Goal: Task Accomplishment & Management: Use online tool/utility

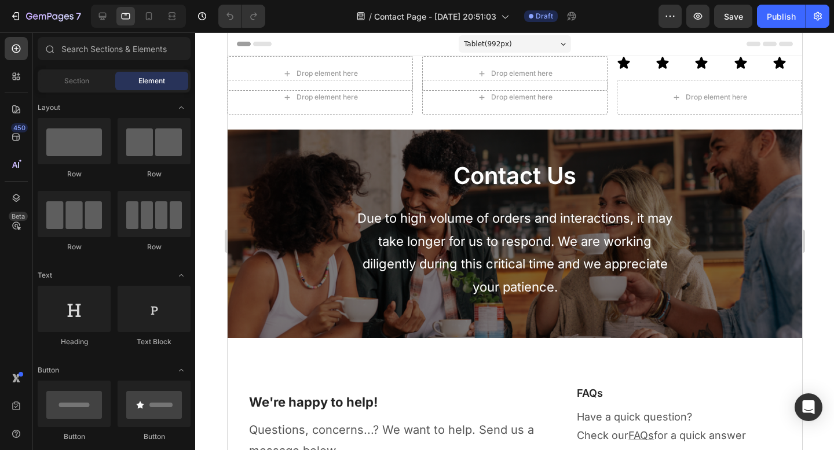
click at [322, 43] on div "Header" at bounding box center [514, 43] width 556 height 23
click at [251, 45] on span "Header" at bounding box center [261, 44] width 25 height 12
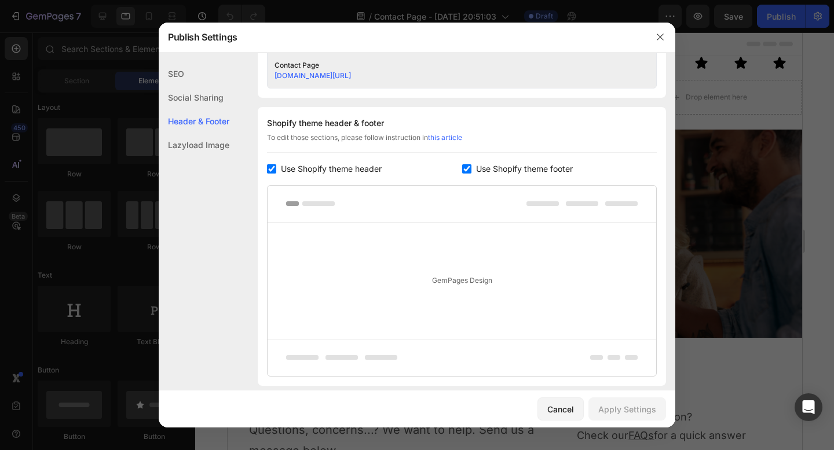
scroll to position [542, 0]
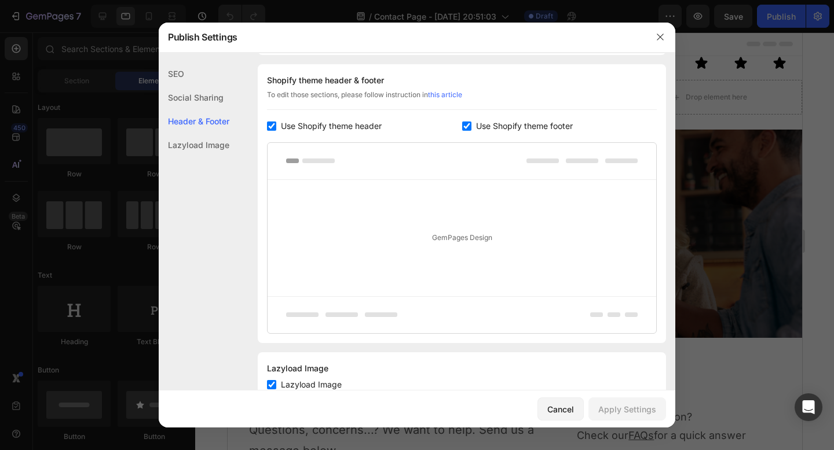
click at [463, 127] on input "checkbox" at bounding box center [466, 126] width 9 height 9
checkbox input "false"
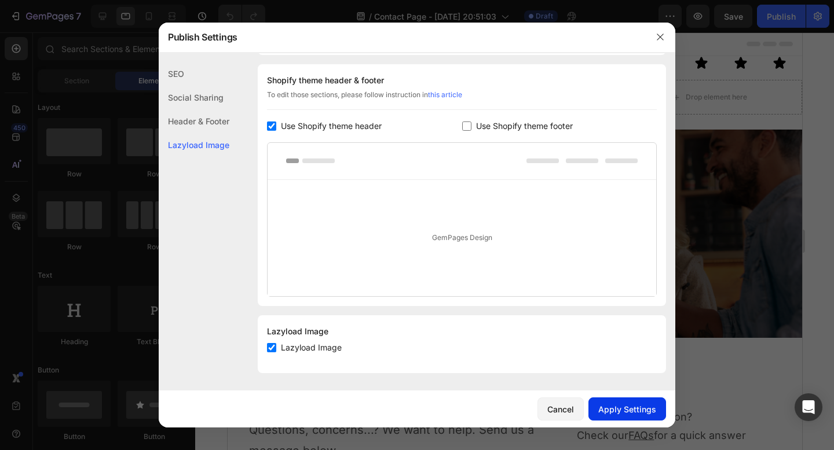
click at [621, 408] on div "Apply Settings" at bounding box center [627, 409] width 58 height 12
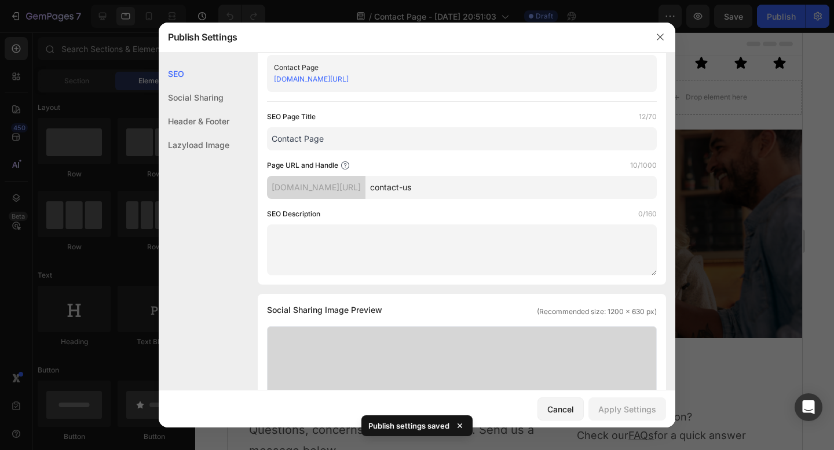
scroll to position [0, 0]
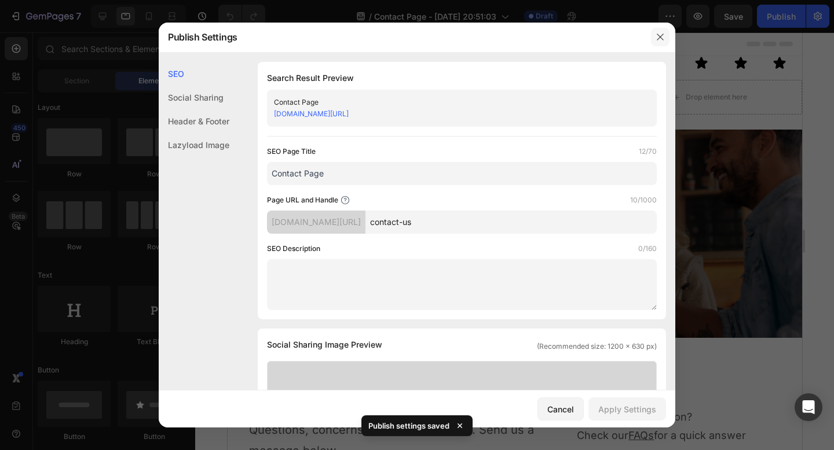
click at [662, 42] on button "button" at bounding box center [660, 37] width 19 height 19
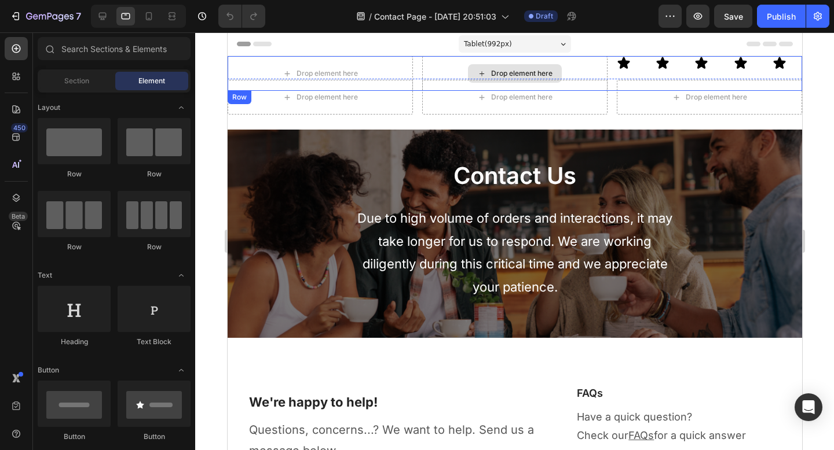
click at [579, 63] on div "Drop element here" at bounding box center [513, 73] width 185 height 35
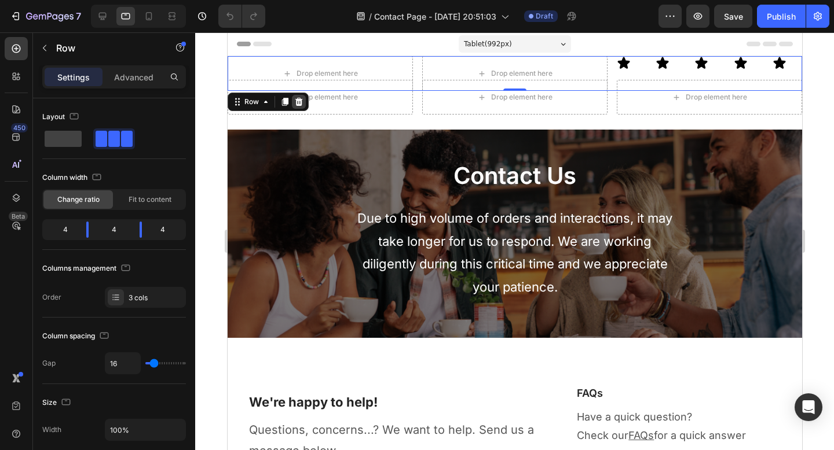
click at [302, 100] on icon at bounding box center [297, 101] width 9 height 9
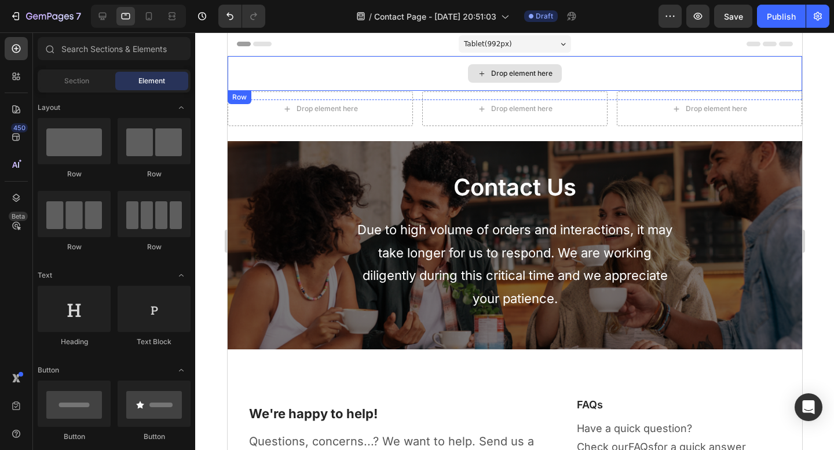
click at [290, 75] on div "Drop element here" at bounding box center [514, 73] width 574 height 35
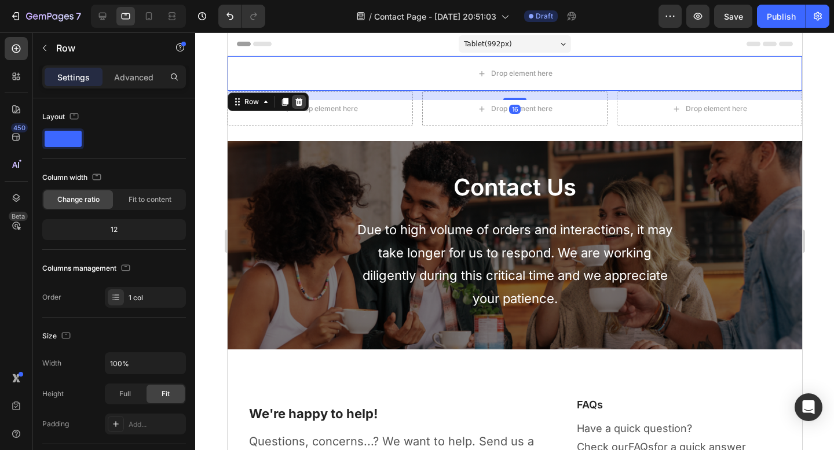
click at [301, 100] on icon at bounding box center [297, 101] width 9 height 9
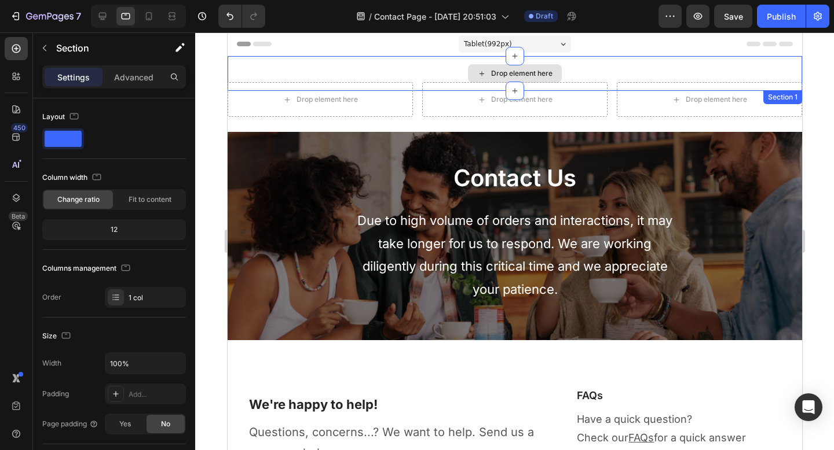
click at [267, 72] on div "Drop element here" at bounding box center [514, 73] width 574 height 35
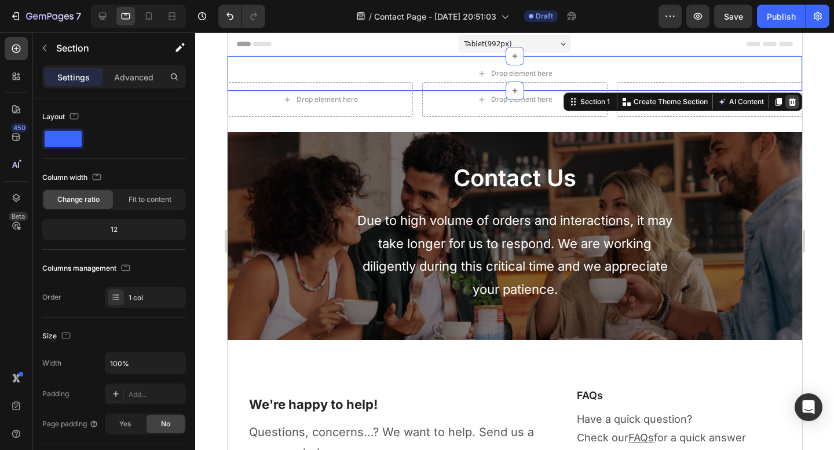
click at [787, 102] on icon at bounding box center [791, 101] width 9 height 9
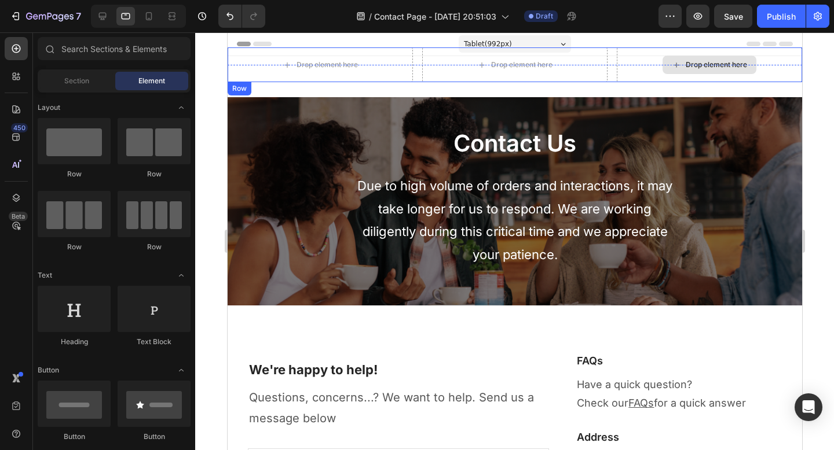
click at [728, 74] on div "Drop element here" at bounding box center [709, 65] width 94 height 19
click at [723, 62] on div "Drop element here" at bounding box center [715, 64] width 61 height 9
click at [233, 90] on div "Row" at bounding box center [238, 88] width 19 height 10
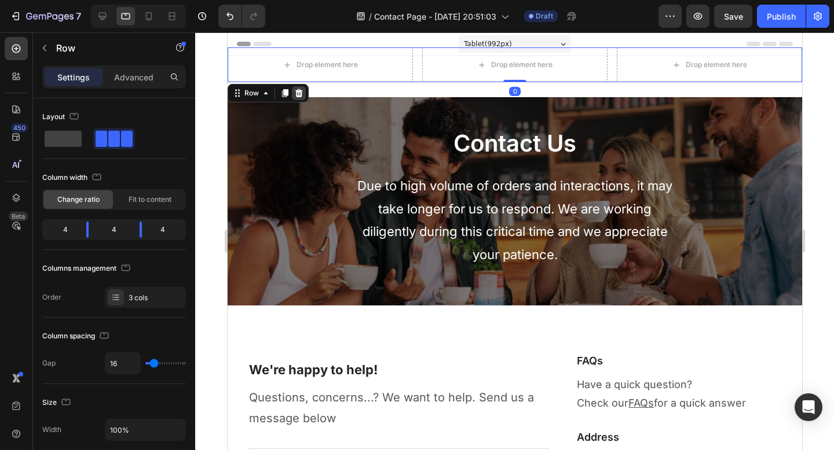
click at [301, 95] on icon at bounding box center [297, 93] width 9 height 9
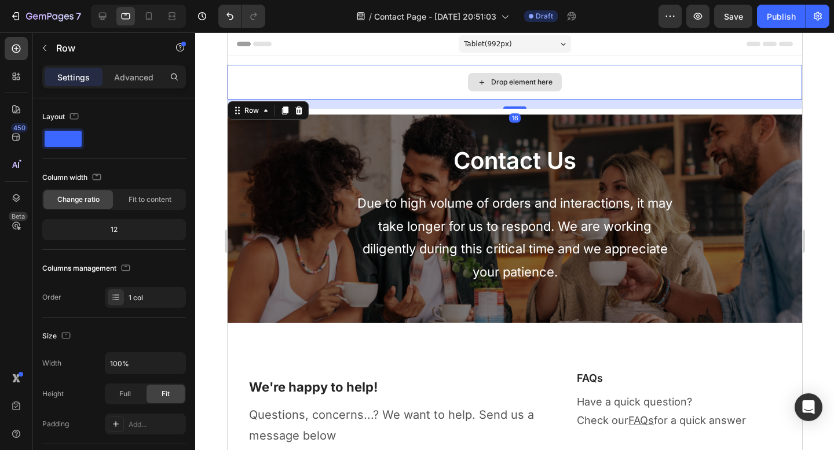
click at [301, 92] on div "Drop element here" at bounding box center [514, 82] width 574 height 35
click at [302, 112] on div at bounding box center [298, 111] width 14 height 14
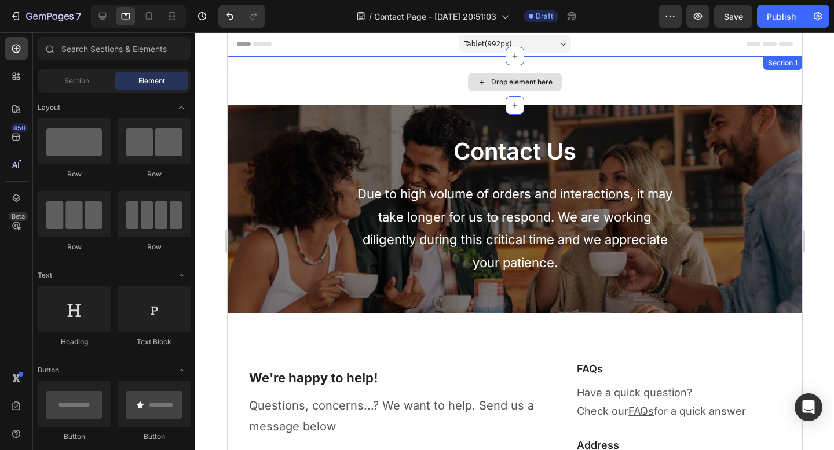
click at [321, 90] on div "Drop element here" at bounding box center [514, 82] width 574 height 35
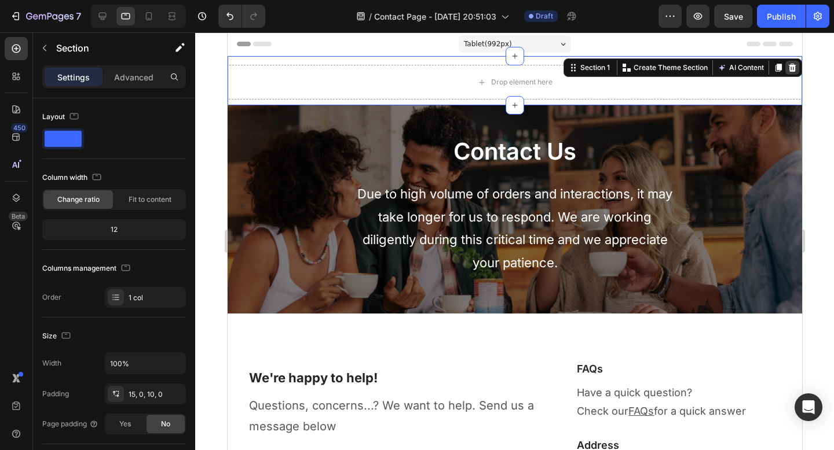
click at [787, 64] on icon at bounding box center [791, 67] width 9 height 9
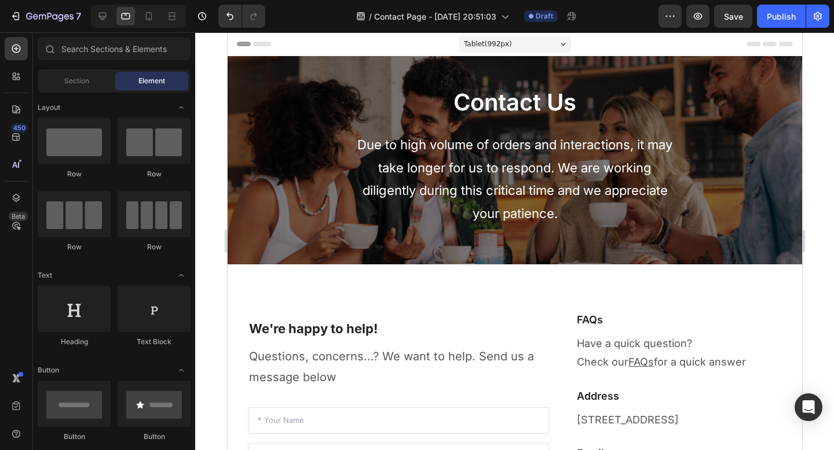
scroll to position [861, 0]
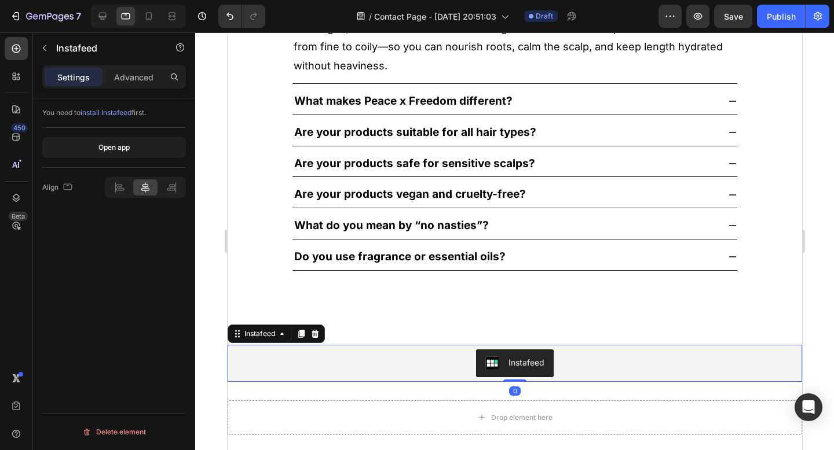
click at [572, 361] on div "Instafeed" at bounding box center [514, 364] width 565 height 28
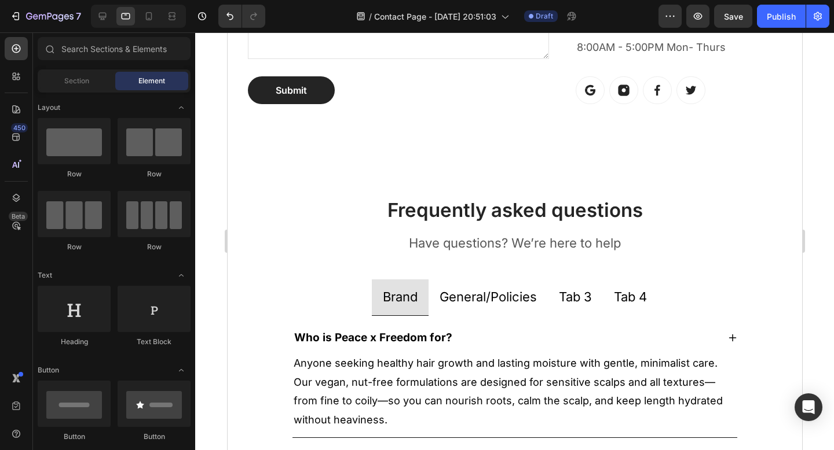
scroll to position [441, 0]
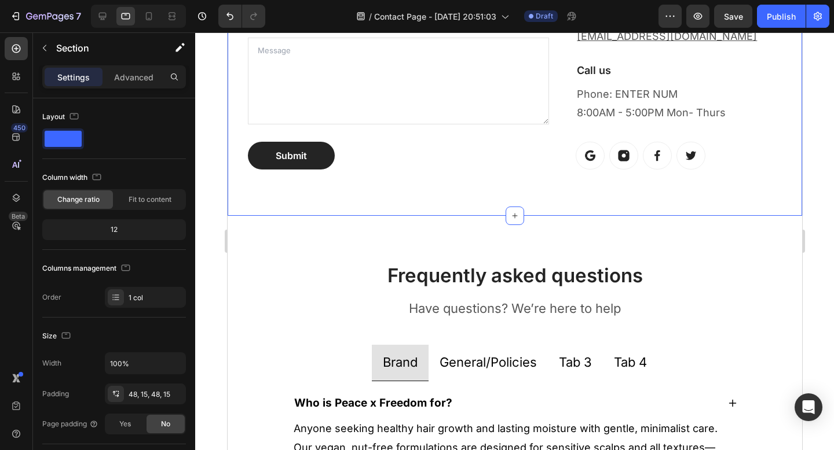
click at [613, 204] on div "We're happy to help! Heading Questions, concerns...? We want to help. Send us a…" at bounding box center [514, 19] width 574 height 392
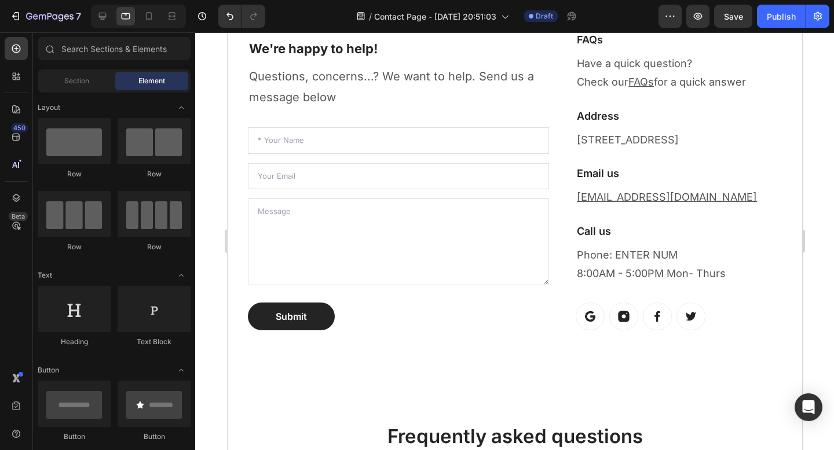
scroll to position [278, 0]
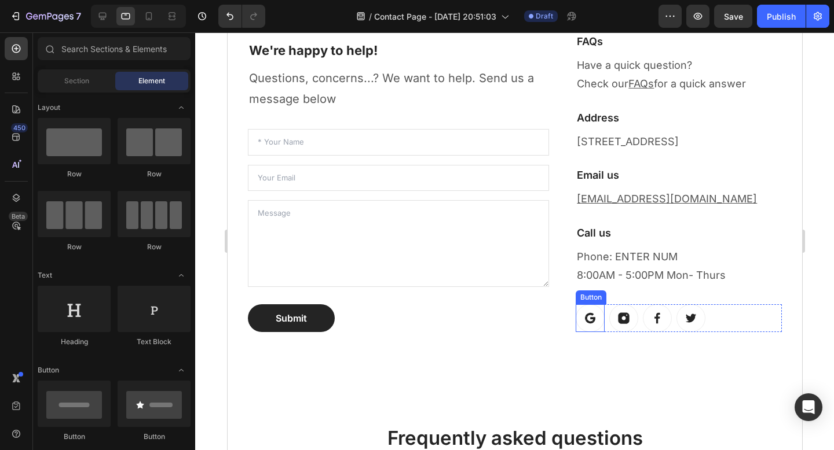
click at [583, 314] on icon at bounding box center [589, 318] width 13 height 13
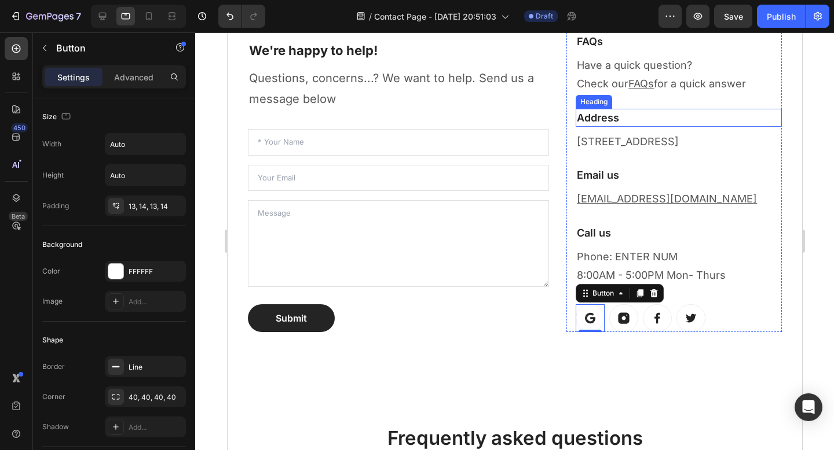
click at [634, 114] on h3 "Address" at bounding box center [678, 118] width 206 height 18
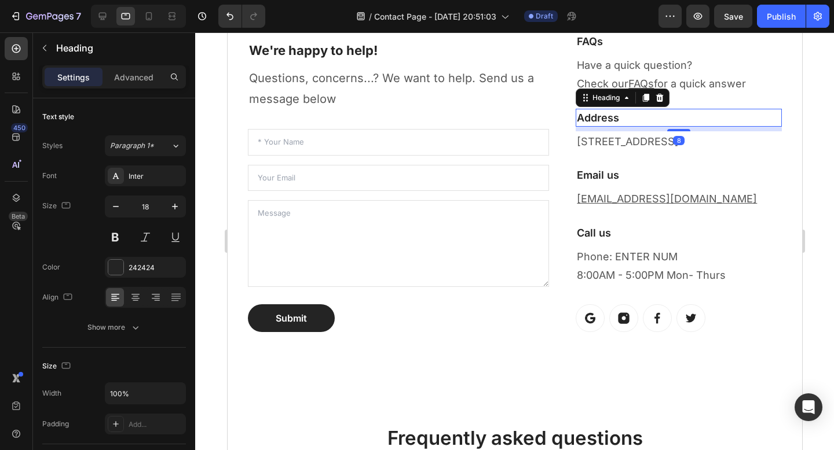
click at [575, 120] on h3 "Address" at bounding box center [678, 118] width 206 height 18
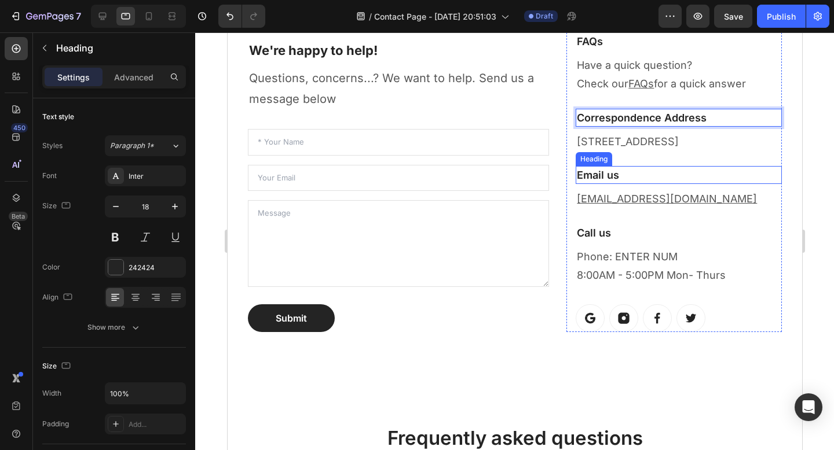
click at [651, 208] on div "[EMAIL_ADDRESS][DOMAIN_NAME]" at bounding box center [678, 199] width 206 height 21
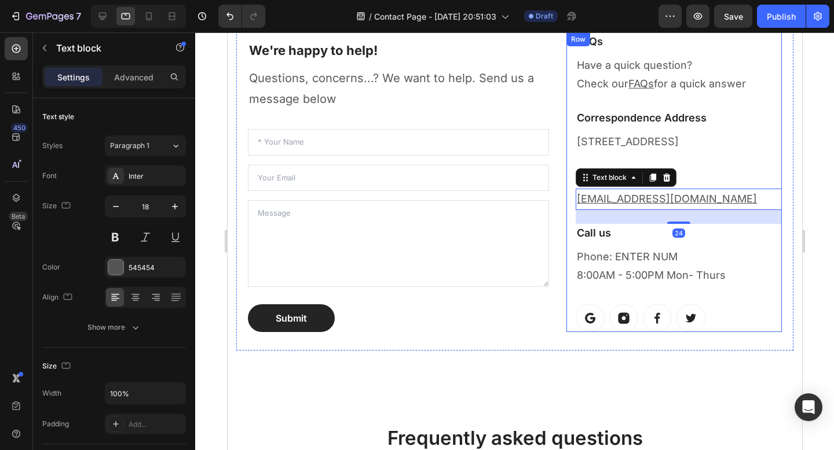
click at [693, 248] on p "Phone: ENTER NUM 8:00AM - 5:00PM Mon- Thurs" at bounding box center [678, 267] width 204 height 38
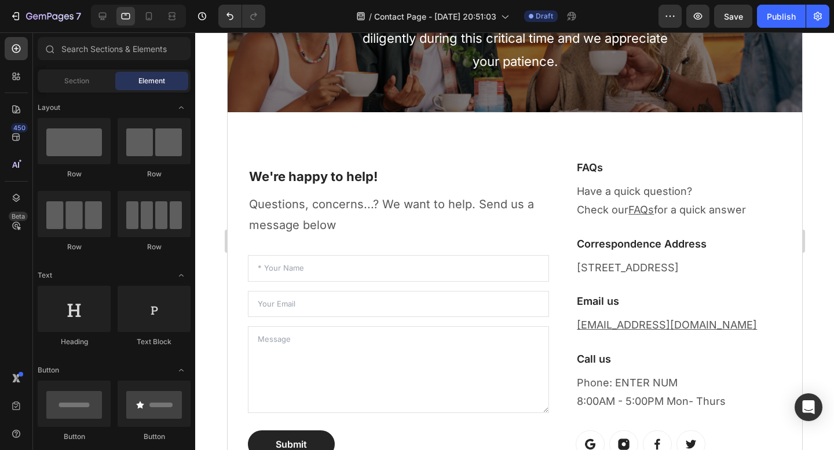
scroll to position [0, 0]
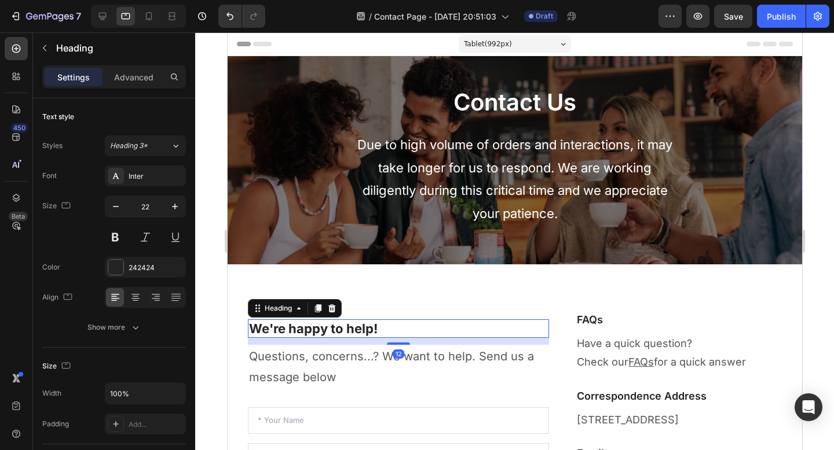
click at [313, 333] on p "We're happy to help!" at bounding box center [397, 329] width 299 height 17
click at [416, 186] on p "Due to high volume of orders and interactions, it may take longer for us to res…" at bounding box center [514, 179] width 328 height 91
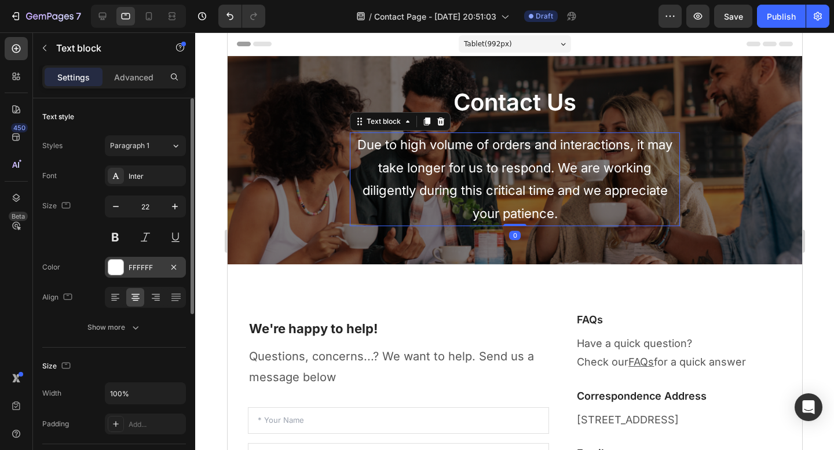
click at [146, 269] on div "FFFFFF" at bounding box center [146, 268] width 34 height 10
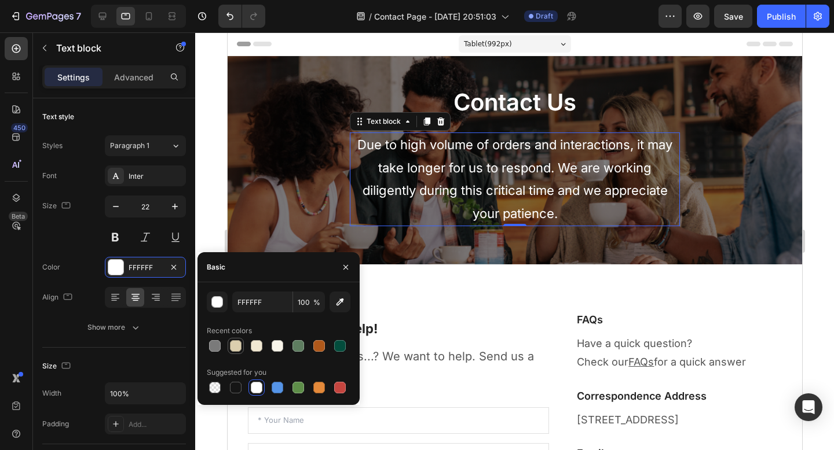
click at [235, 347] on div at bounding box center [236, 346] width 12 height 12
type input "DBCEAE"
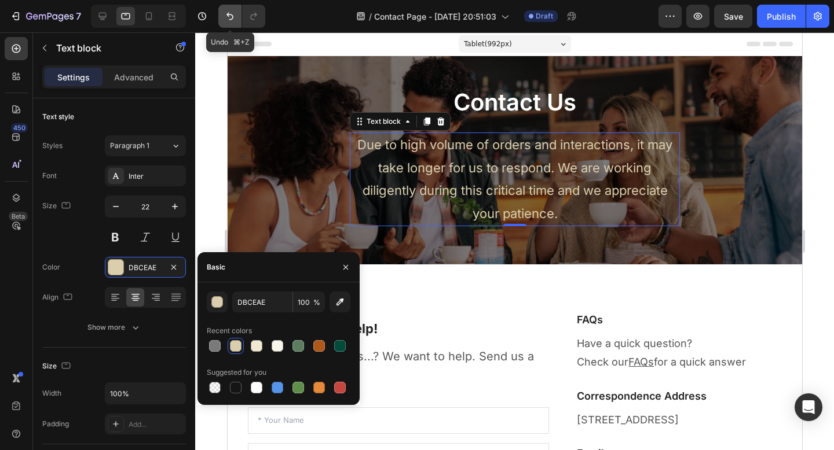
click at [224, 16] on icon "Undo/Redo" at bounding box center [230, 16] width 12 height 12
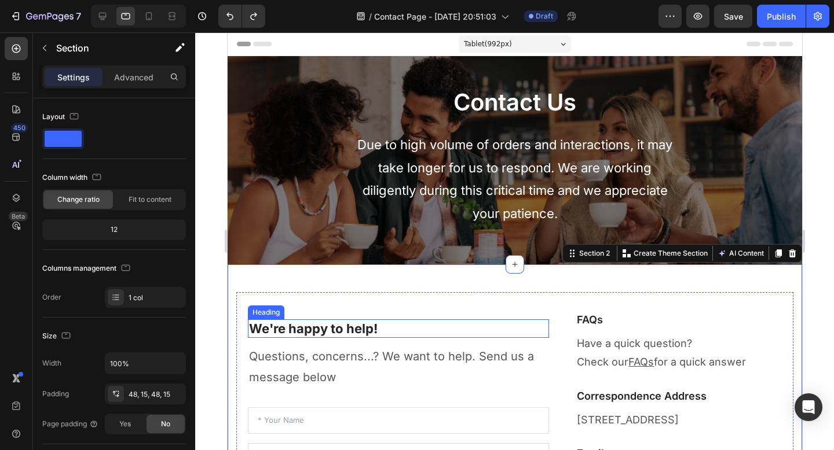
click at [315, 335] on p "We're happy to help!" at bounding box center [397, 329] width 299 height 17
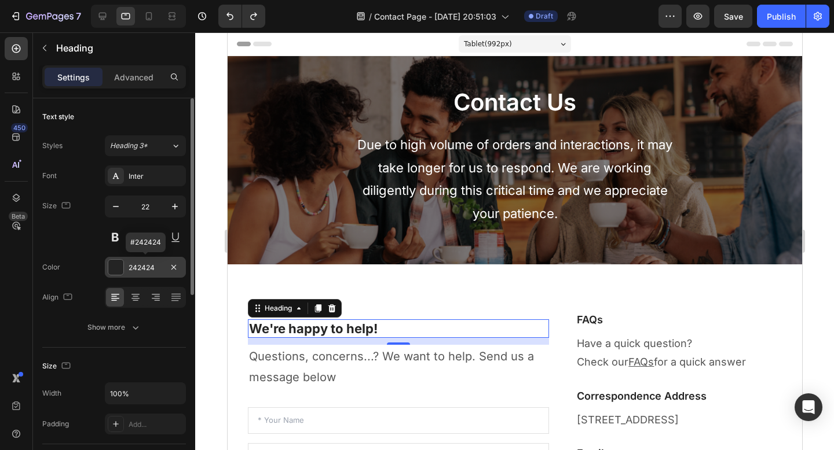
click at [140, 269] on div "242424" at bounding box center [146, 268] width 34 height 10
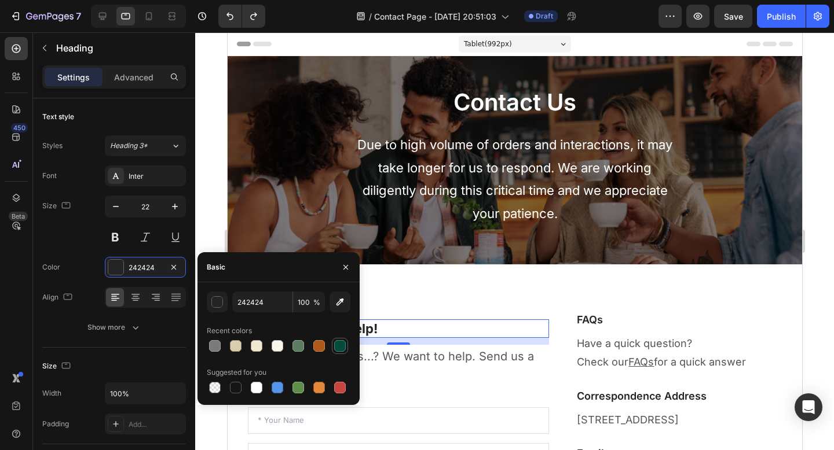
click at [341, 346] on div at bounding box center [340, 346] width 12 height 12
click at [301, 347] on div at bounding box center [298, 346] width 12 height 12
click at [334, 344] on div at bounding box center [340, 346] width 12 height 12
type input "034C3C"
click at [401, 356] on p "Questions, concerns...? We want to help. Send us a message below" at bounding box center [397, 367] width 299 height 42
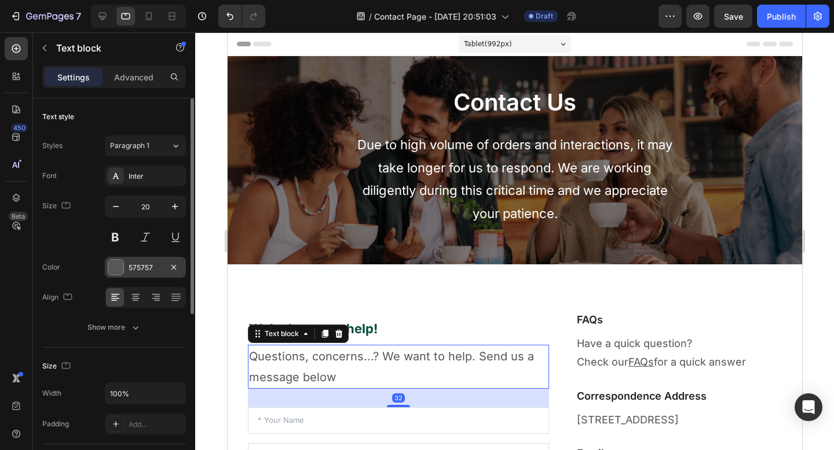
click at [145, 272] on div "575757" at bounding box center [146, 268] width 34 height 10
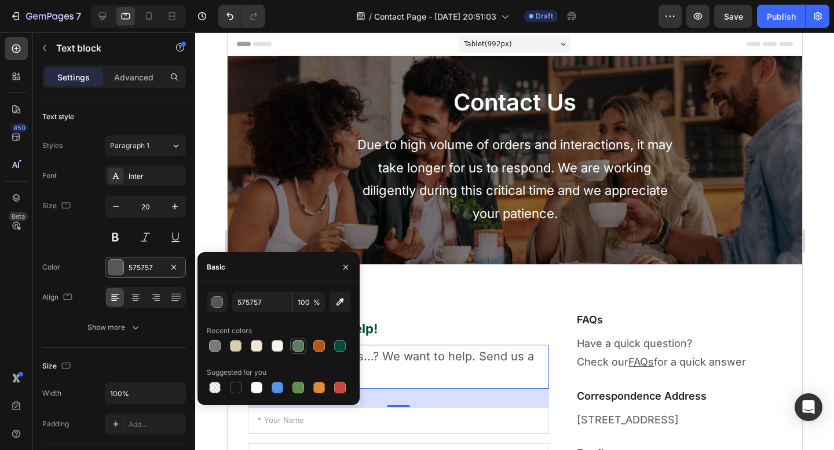
click at [300, 344] on div at bounding box center [298, 346] width 12 height 12
type input "5E7D60"
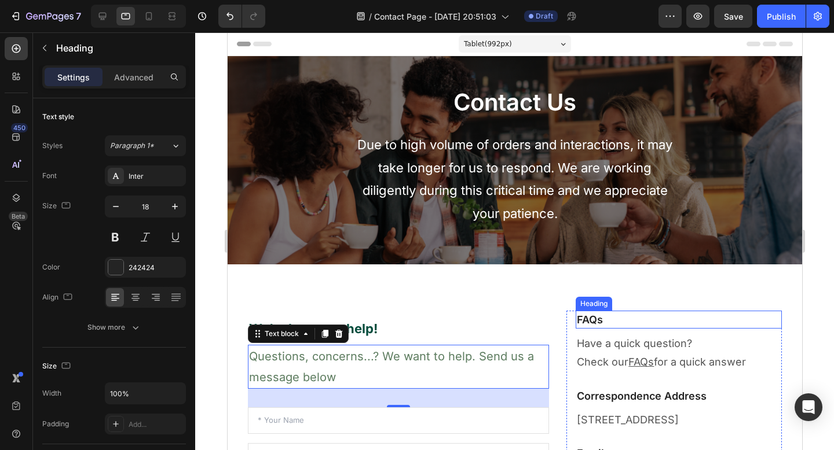
click at [585, 319] on p "FAQs" at bounding box center [678, 320] width 204 height 16
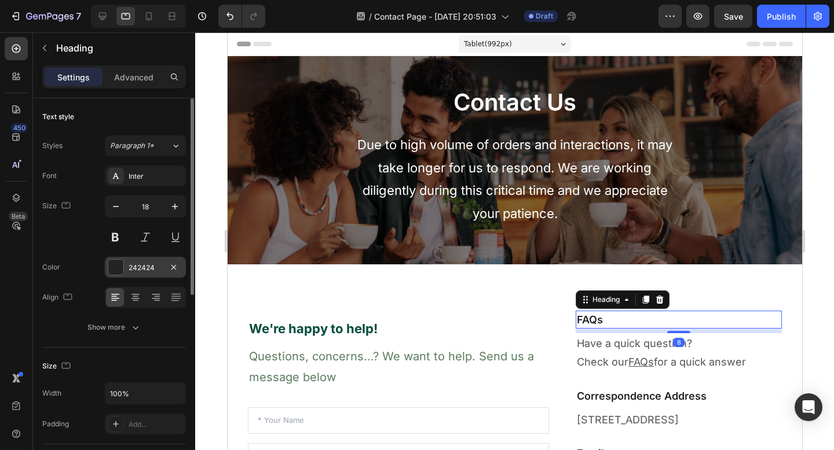
click at [138, 271] on div "242424" at bounding box center [146, 268] width 34 height 10
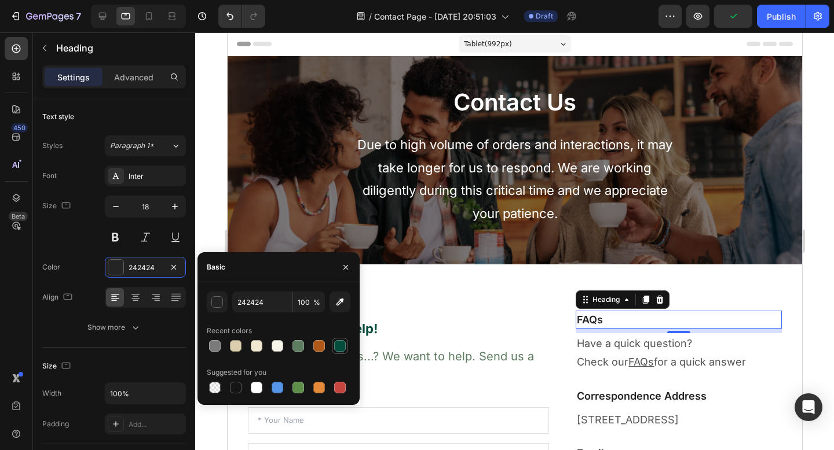
click at [338, 345] on div at bounding box center [340, 346] width 12 height 12
type input "034C3C"
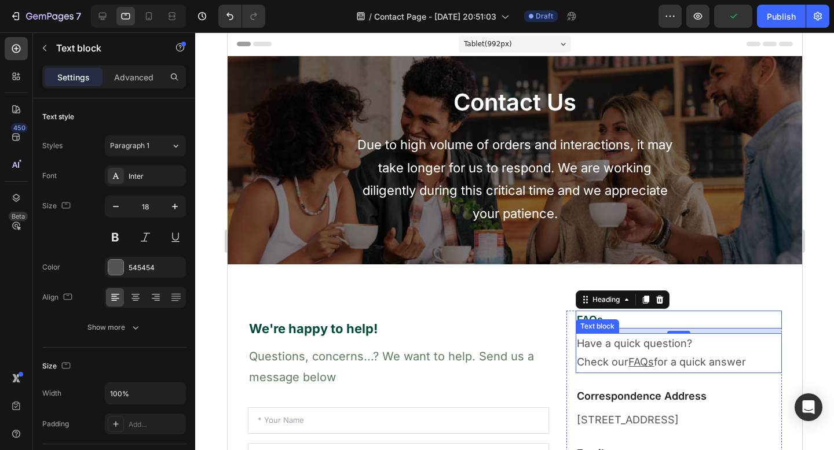
click at [619, 350] on p "Have a quick question? Check our FAQs for a quick answer" at bounding box center [678, 354] width 204 height 38
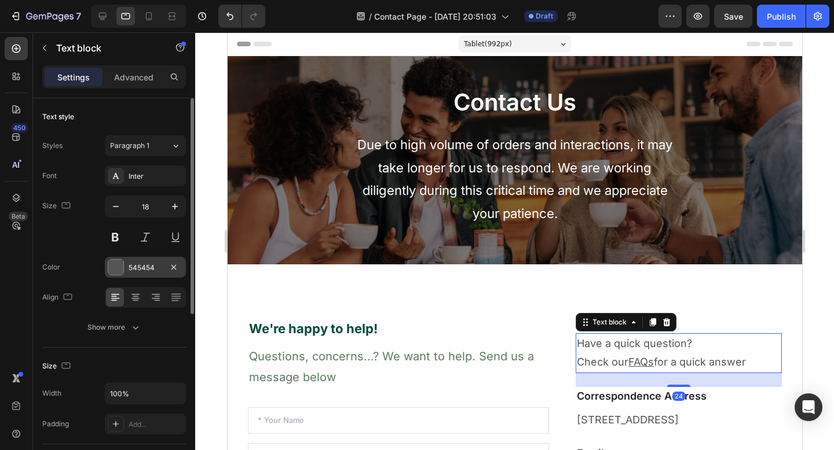
click at [146, 273] on div "545454" at bounding box center [145, 267] width 81 height 21
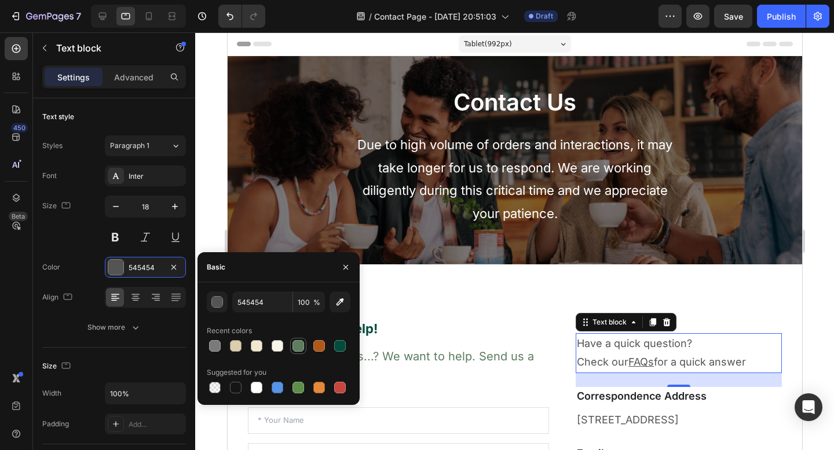
click at [297, 347] on div at bounding box center [298, 346] width 12 height 12
type input "5E7D60"
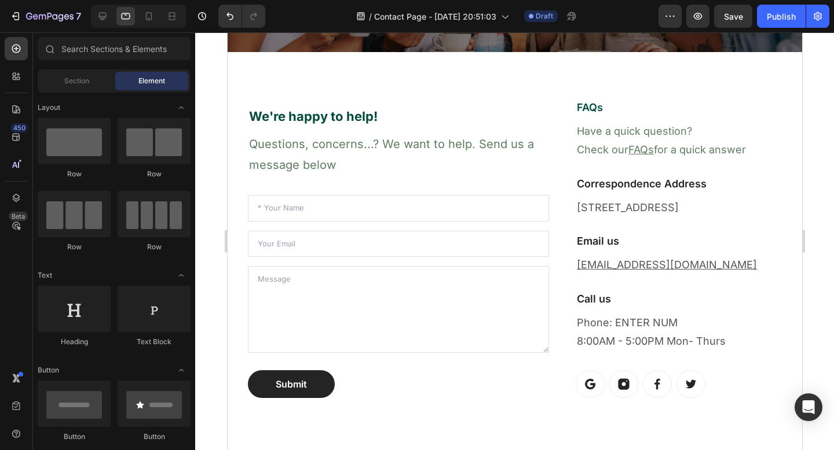
scroll to position [215, 0]
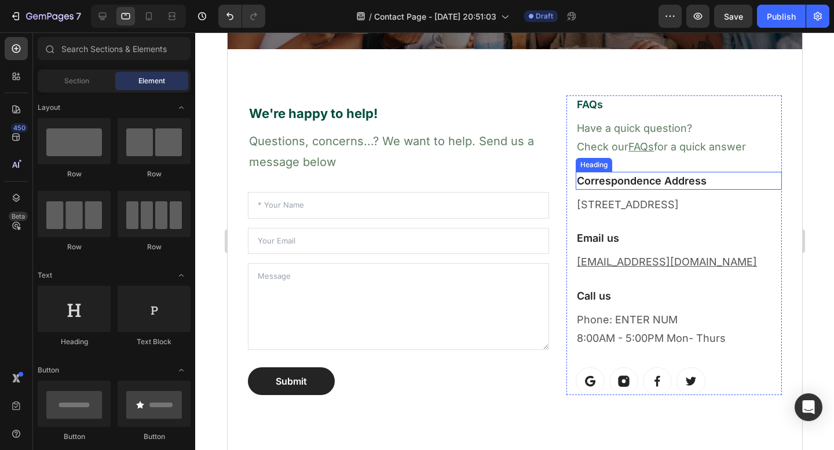
click at [676, 182] on p "Correspondence Address" at bounding box center [678, 181] width 204 height 16
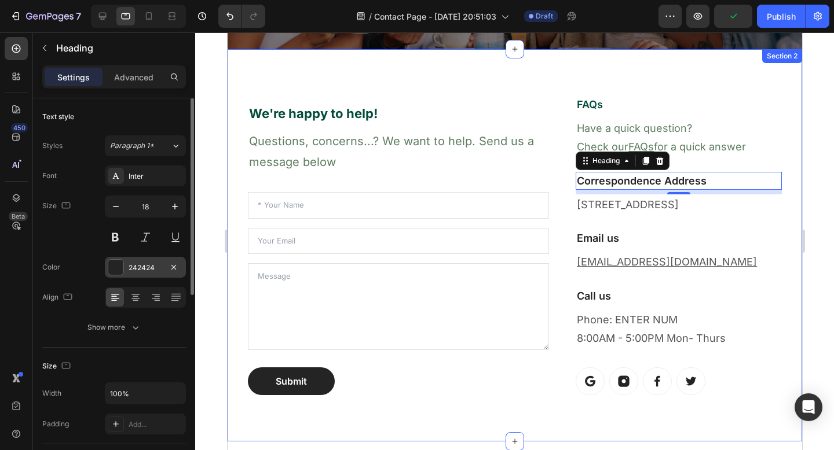
click at [139, 269] on div "242424" at bounding box center [146, 268] width 34 height 10
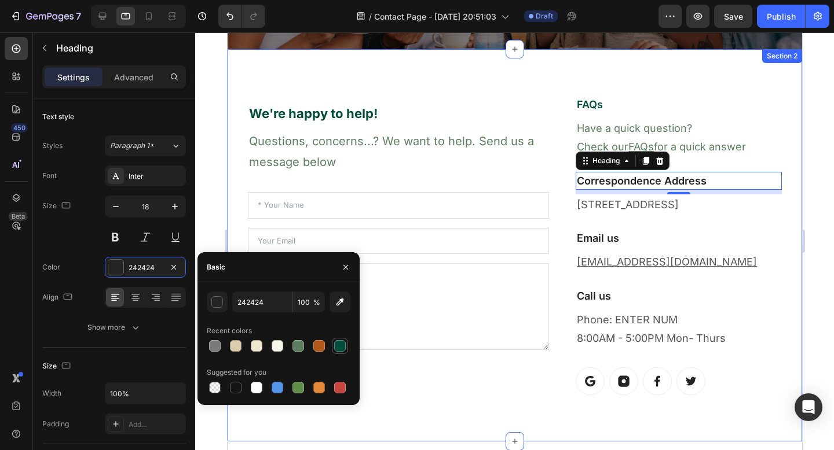
click at [335, 346] on div at bounding box center [340, 346] width 12 height 12
type input "034C3C"
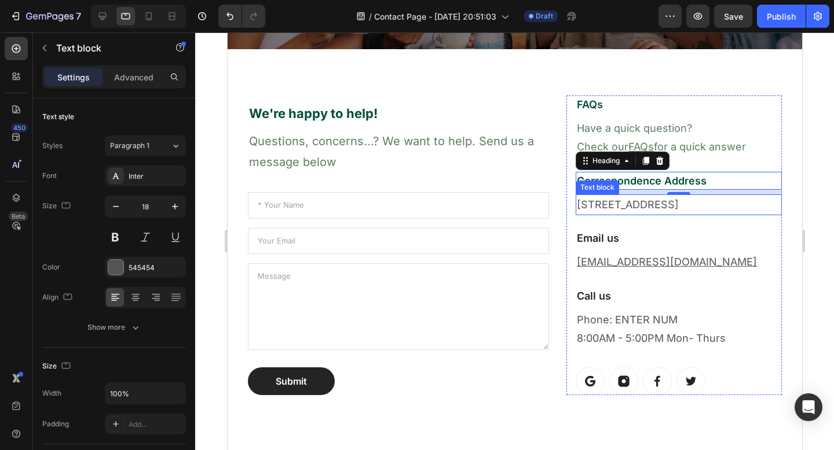
click at [601, 206] on p "[STREET_ADDRESS]" at bounding box center [678, 205] width 204 height 19
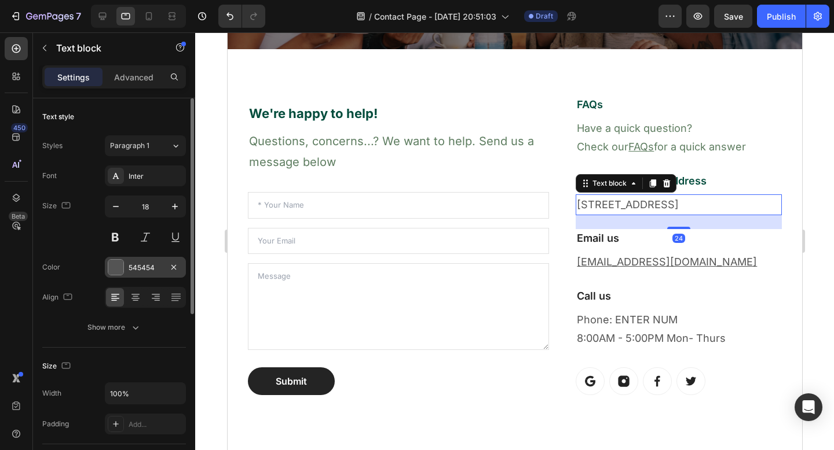
click at [167, 274] on div at bounding box center [174, 267] width 14 height 14
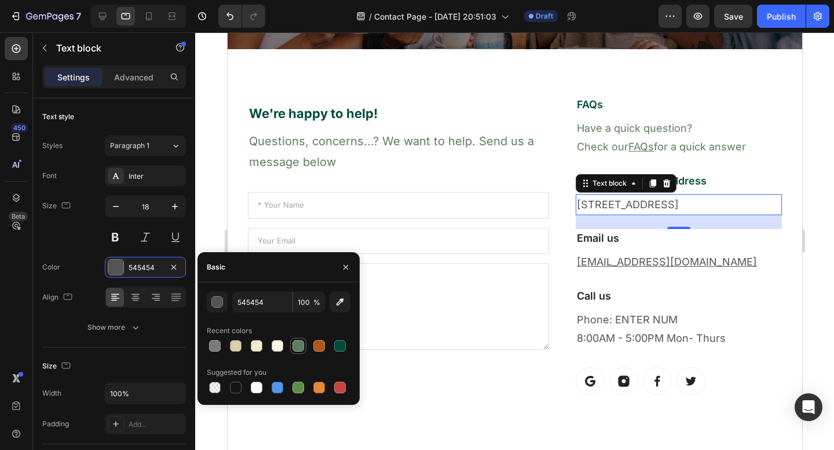
click at [303, 347] on div at bounding box center [298, 346] width 12 height 12
type input "5E7D60"
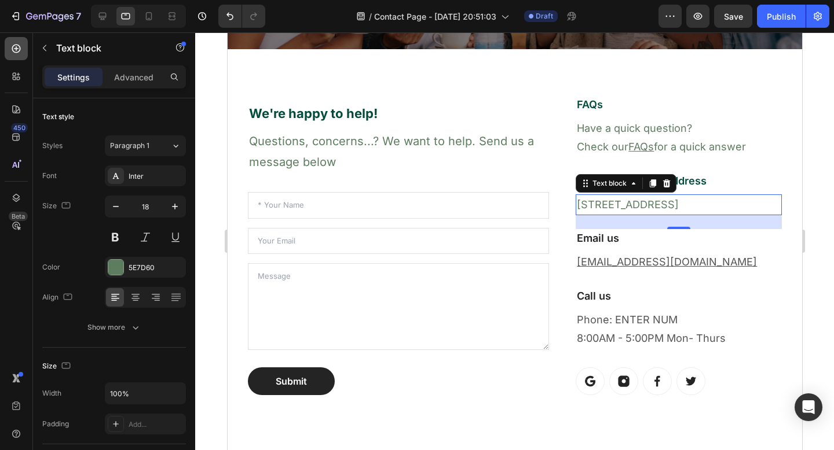
click at [17, 58] on div at bounding box center [16, 48] width 23 height 23
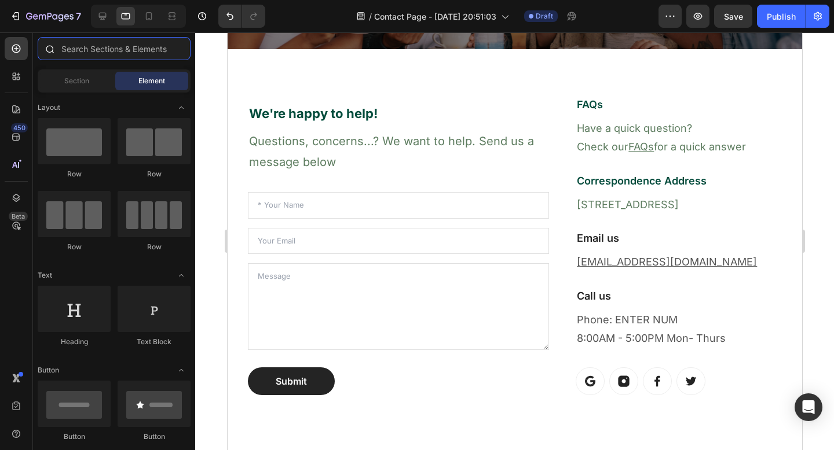
click at [128, 55] on input "text" at bounding box center [114, 48] width 153 height 23
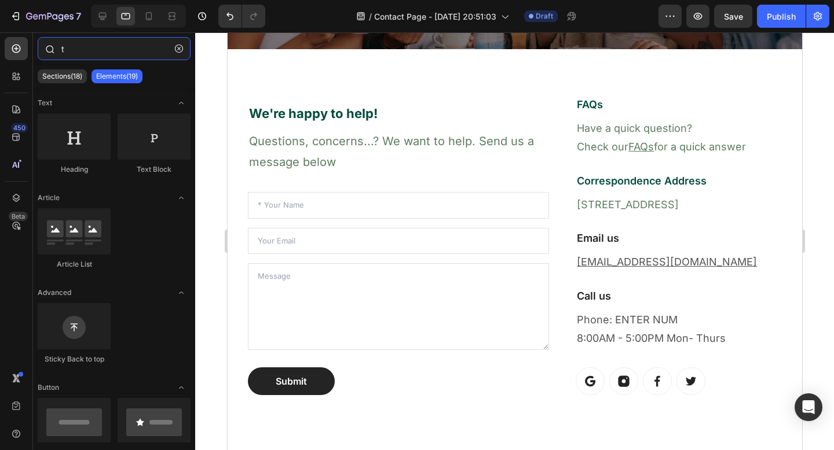
type input "ty"
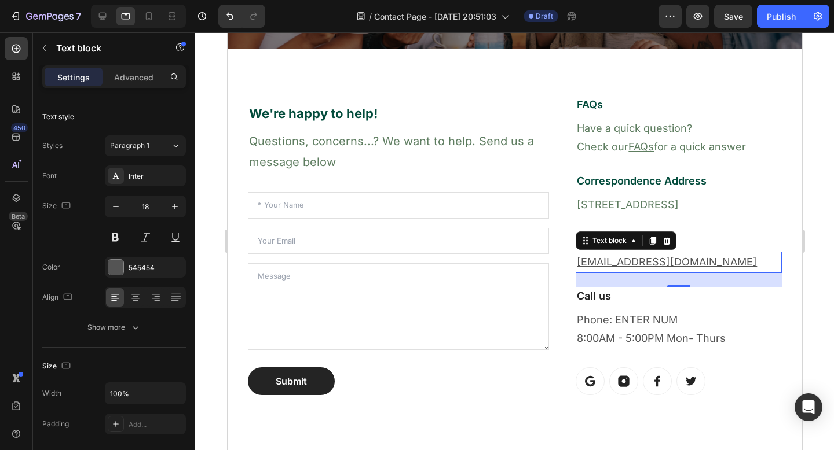
click at [644, 266] on u "[EMAIL_ADDRESS][DOMAIN_NAME]" at bounding box center [666, 262] width 180 height 12
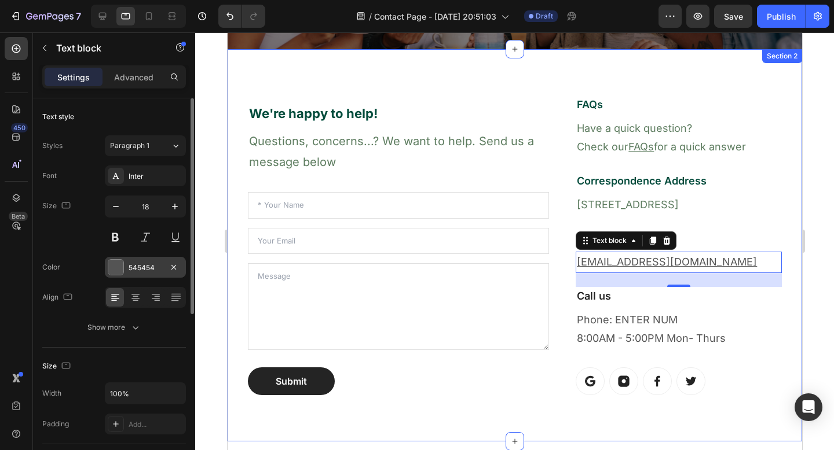
click at [155, 267] on div "545454" at bounding box center [146, 268] width 34 height 10
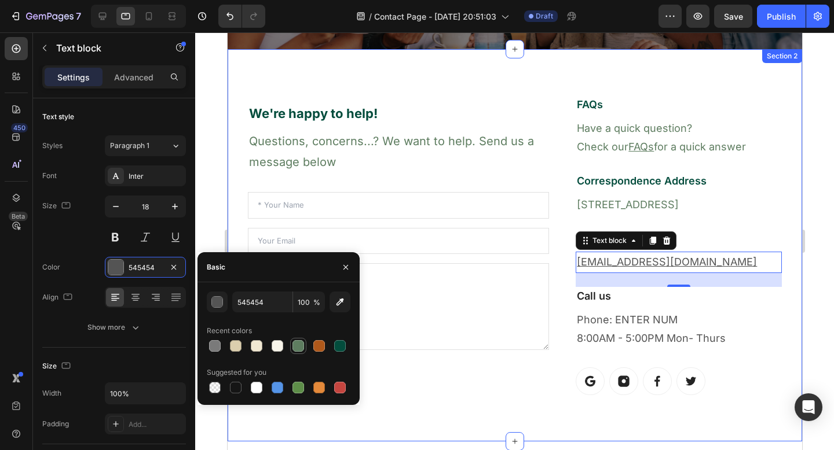
click at [303, 344] on div at bounding box center [298, 346] width 12 height 12
type input "5E7D60"
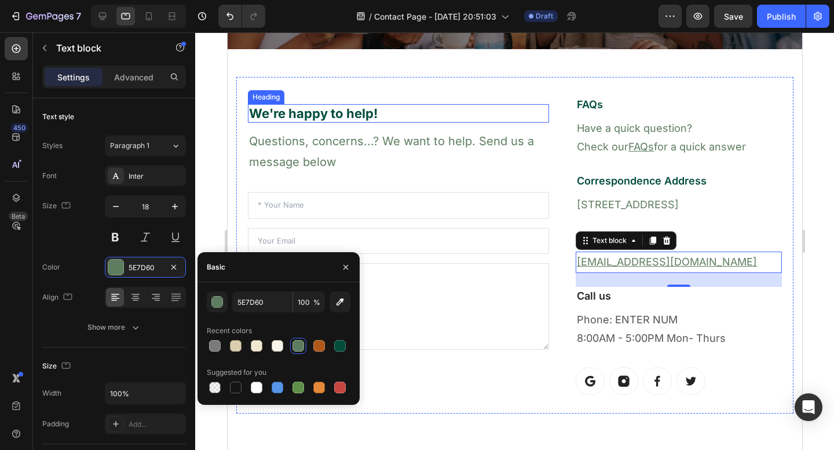
click at [367, 114] on p "We're happy to help!" at bounding box center [397, 113] width 299 height 17
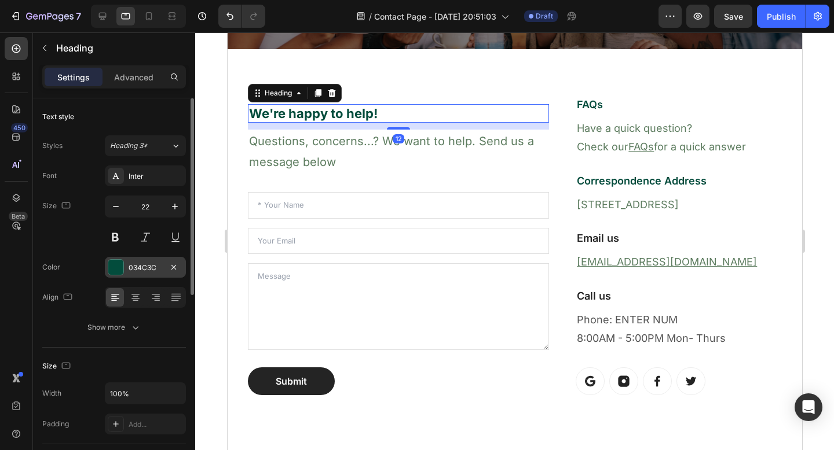
click at [146, 273] on div "034C3C" at bounding box center [145, 267] width 81 height 21
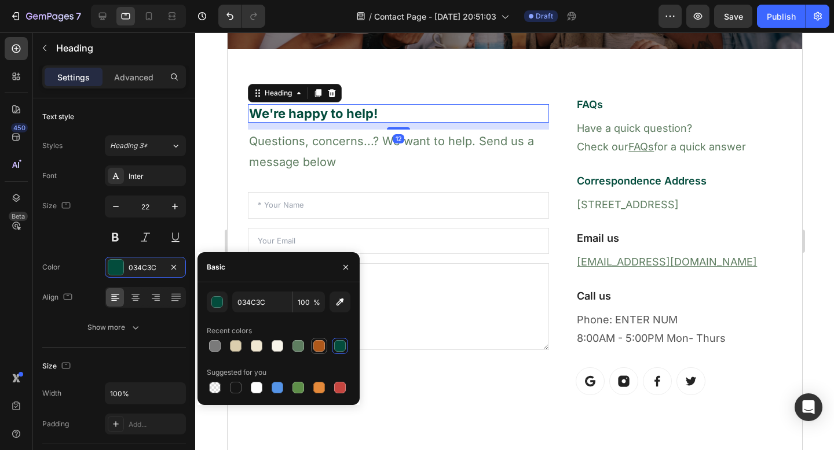
click at [320, 348] on div at bounding box center [319, 346] width 12 height 12
click at [302, 344] on div at bounding box center [298, 346] width 12 height 12
type input "5E7D60"
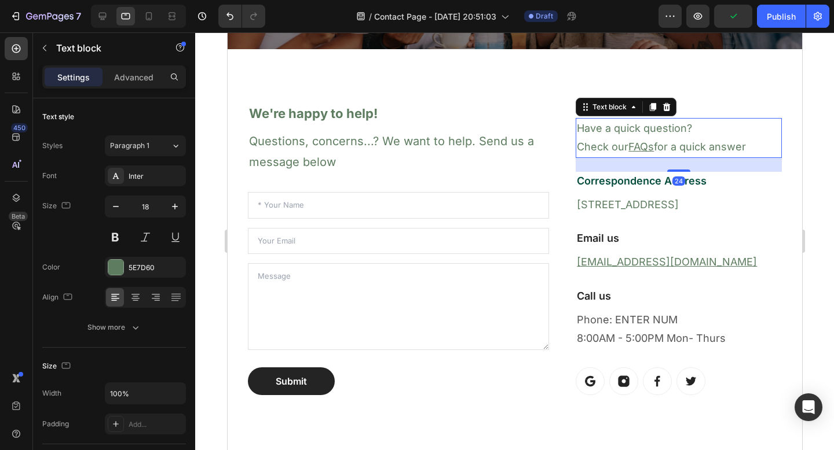
click at [581, 104] on div "Text block" at bounding box center [625, 107] width 101 height 19
click at [626, 182] on p "Correspondence Address" at bounding box center [678, 181] width 204 height 16
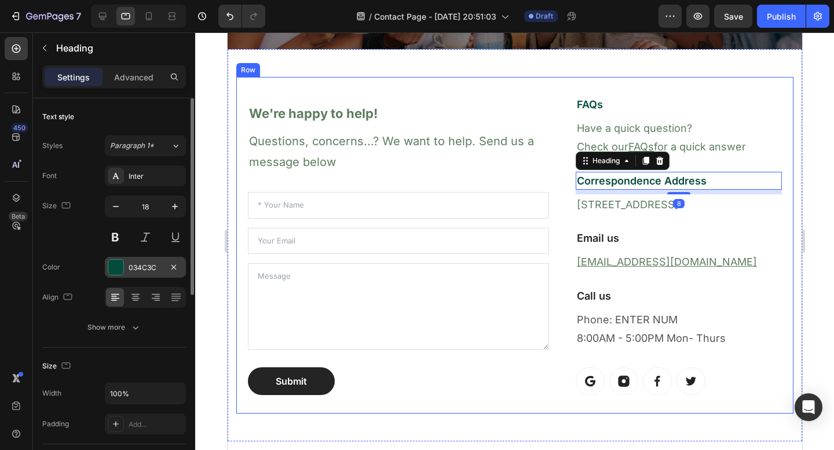
click at [156, 272] on div "034C3C" at bounding box center [146, 268] width 34 height 10
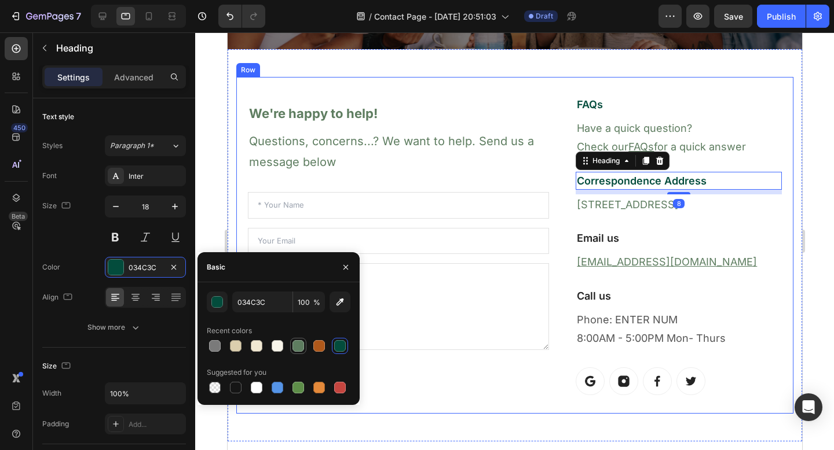
click at [296, 350] on div at bounding box center [298, 346] width 12 height 12
type input "5E7D60"
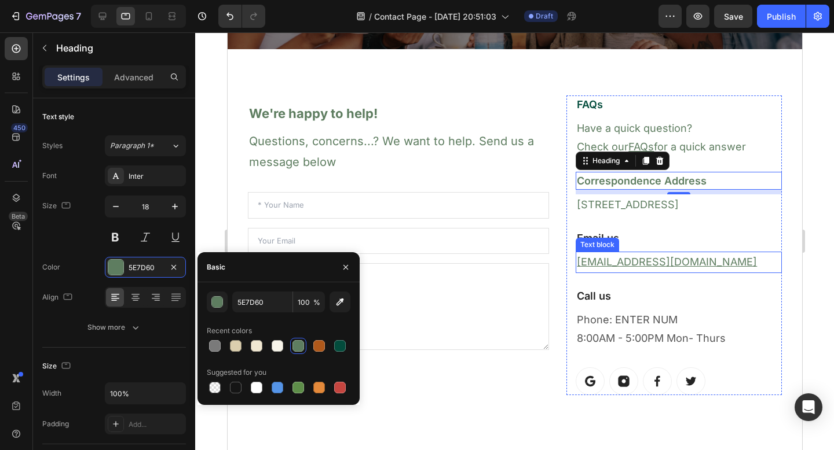
click at [594, 239] on div "Text block" at bounding box center [596, 245] width 43 height 14
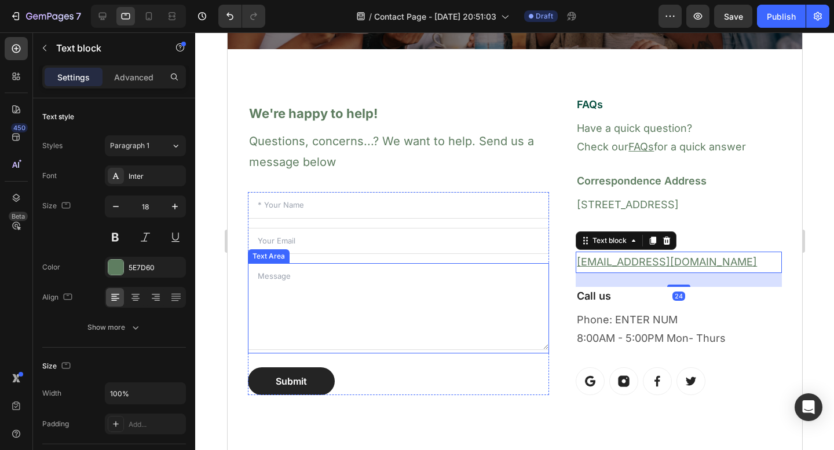
click at [439, 294] on textarea at bounding box center [397, 306] width 301 height 87
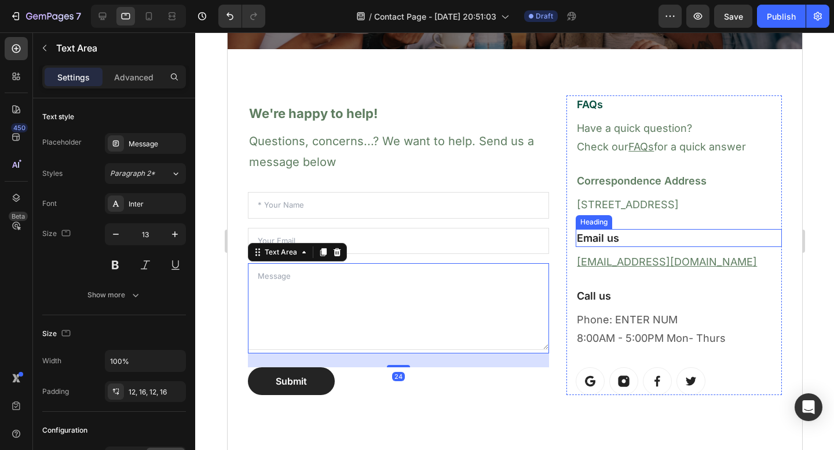
click at [610, 235] on p "Email us" at bounding box center [678, 238] width 204 height 16
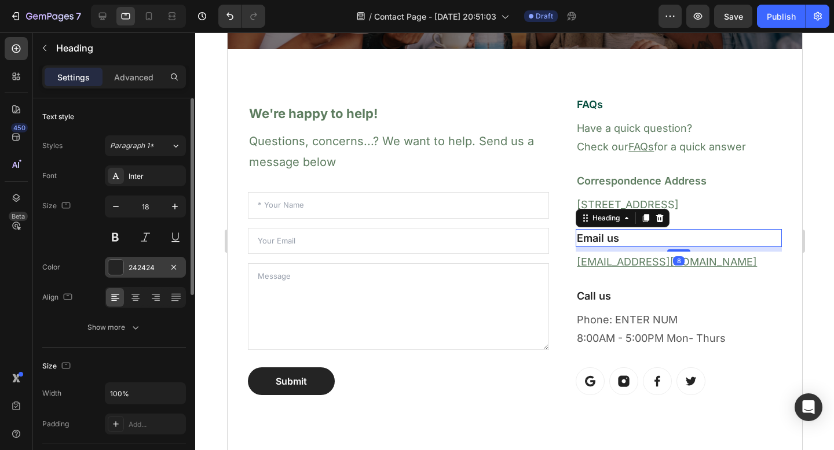
click at [137, 273] on div "242424" at bounding box center [145, 267] width 81 height 21
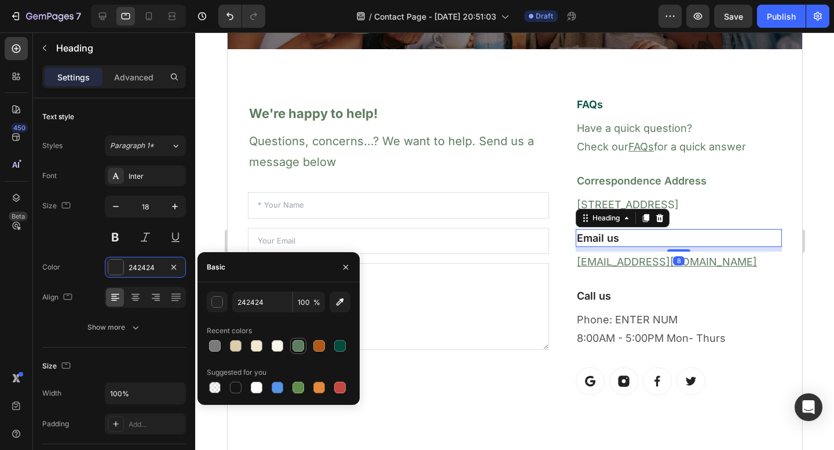
click at [299, 342] on div at bounding box center [298, 346] width 12 height 12
type input "5E7D60"
click at [590, 297] on p "Call us" at bounding box center [678, 296] width 204 height 16
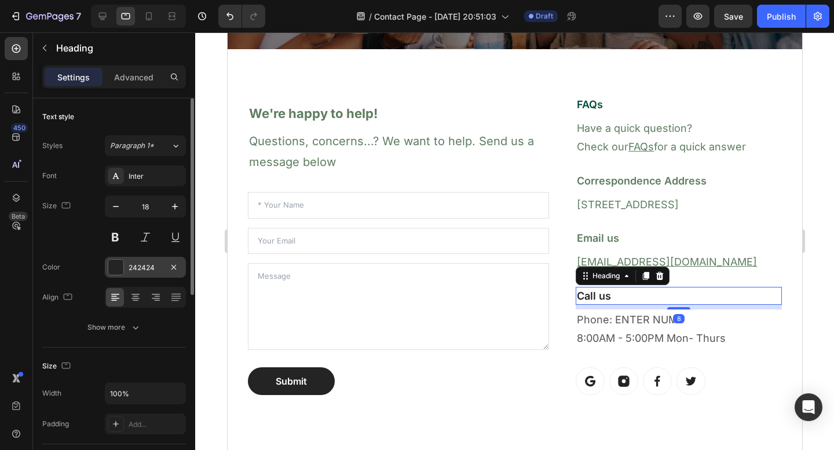
click at [146, 271] on div "242424" at bounding box center [146, 268] width 34 height 10
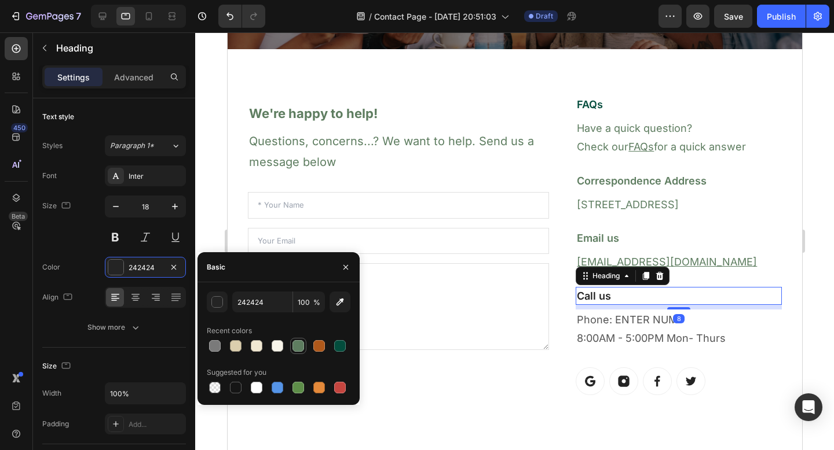
click at [294, 346] on div at bounding box center [298, 346] width 12 height 12
type input "5E7D60"
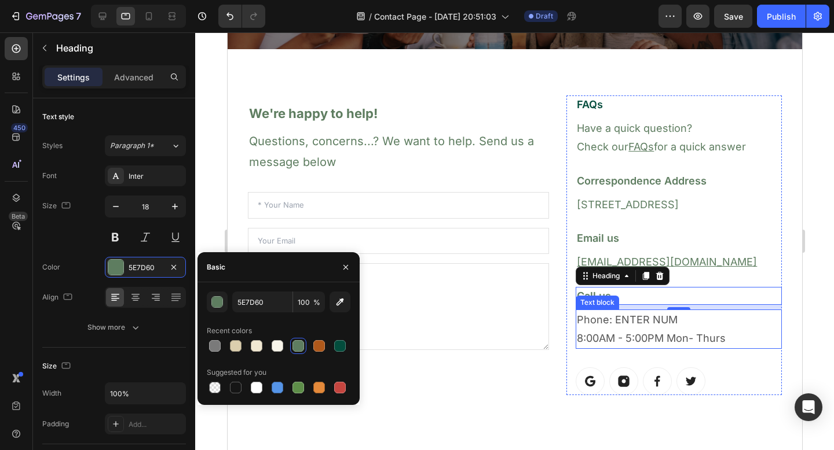
click at [610, 326] on p "Phone: ENTER NUM 8:00AM - 5:00PM Mon- Thurs" at bounding box center [678, 330] width 204 height 38
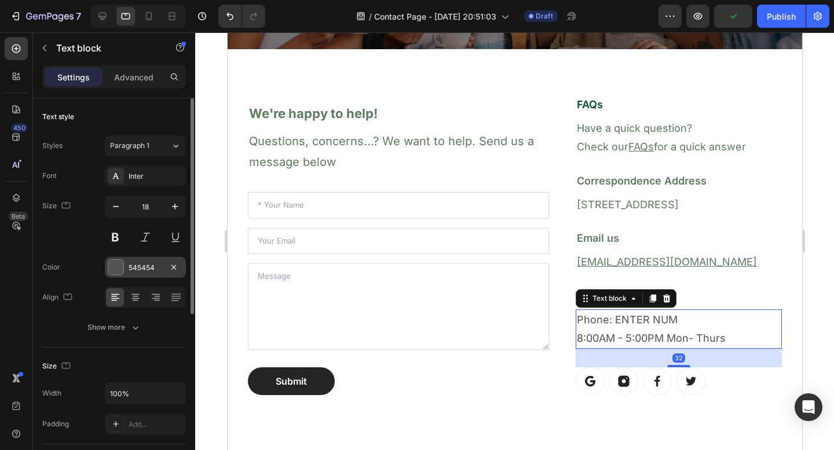
click at [131, 263] on div "545454" at bounding box center [146, 268] width 34 height 10
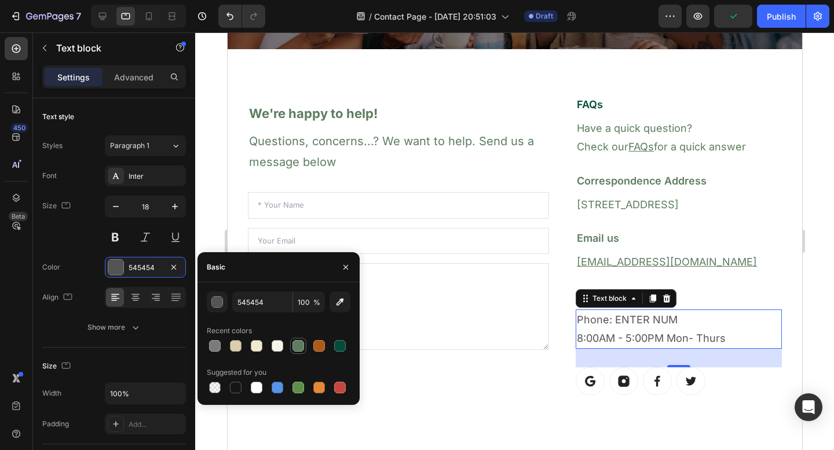
click at [291, 343] on div at bounding box center [298, 346] width 14 height 14
type input "5E7D60"
click at [291, 343] on div at bounding box center [298, 346] width 14 height 14
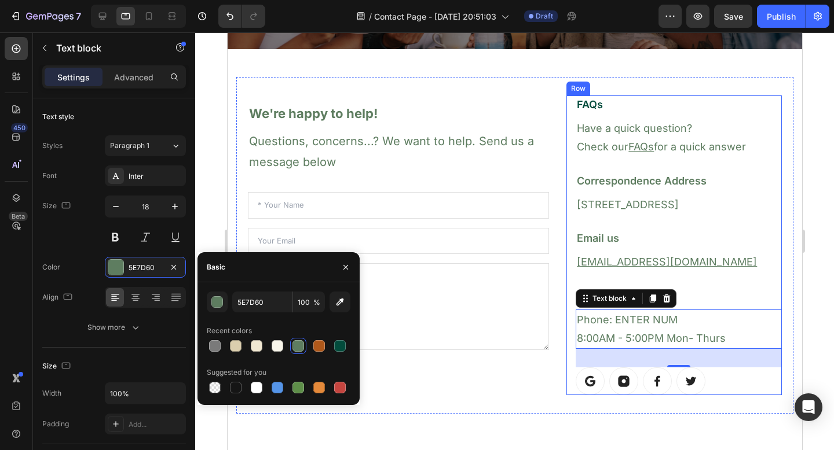
click at [768, 273] on div "FAQs Heading Have a quick question? Check our FAQs for a quick answer Text bloc…" at bounding box center [678, 246] width 206 height 300
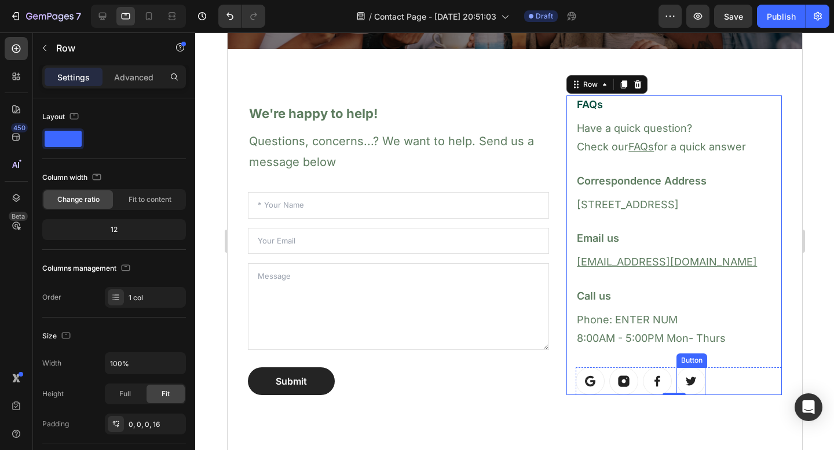
click at [685, 384] on icon at bounding box center [690, 381] width 10 height 9
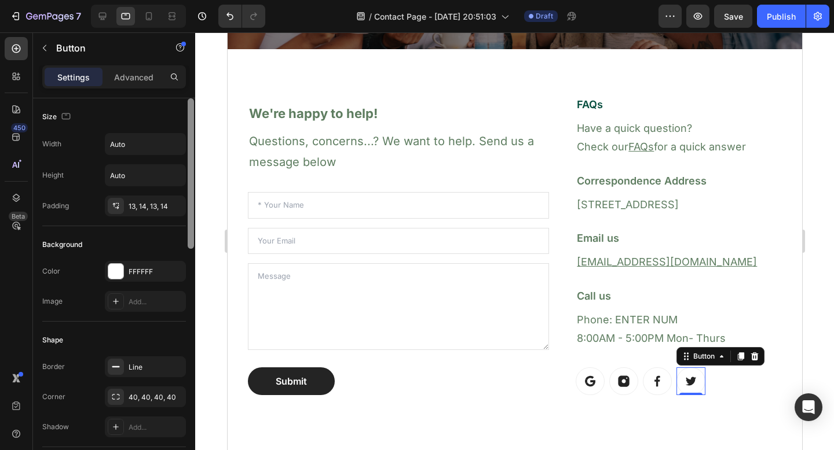
drag, startPoint x: 196, startPoint y: 117, endPoint x: 188, endPoint y: 207, distance: 90.7
click at [188, 0] on div "7 / Contact Page - [DATE] 20:51:03 Draft Preview Save Publish 450 Beta ty Secti…" at bounding box center [417, 0] width 834 height 0
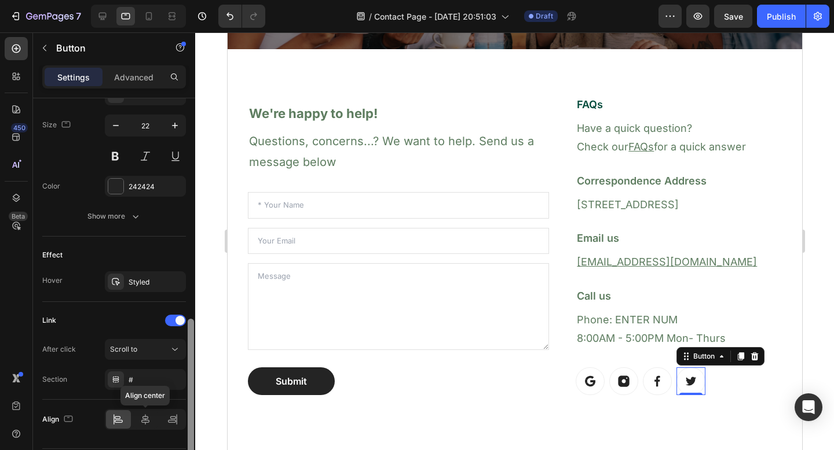
scroll to position [597, 0]
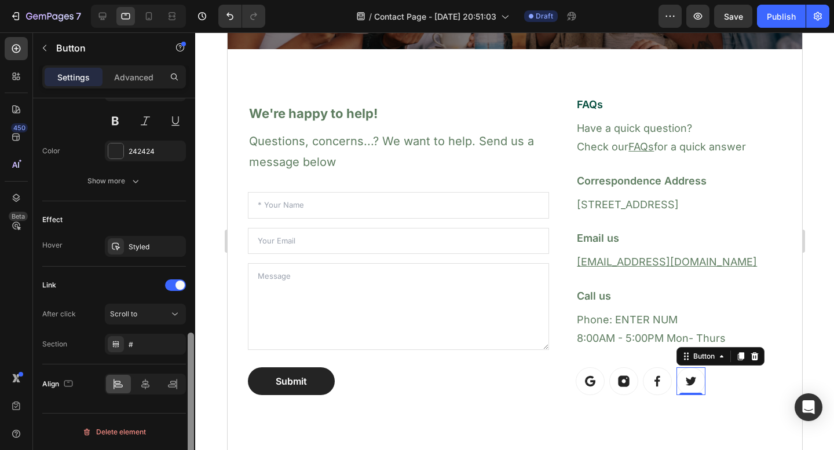
drag, startPoint x: 188, startPoint y: 207, endPoint x: 137, endPoint y: 450, distance: 247.8
click at [137, 450] on div "Size Width Auto Height Auto Padding 13, 14, 13, 14 Background Color FFFFFF Imag…" at bounding box center [114, 290] width 162 height 385
click at [586, 373] on link at bounding box center [589, 382] width 29 height 28
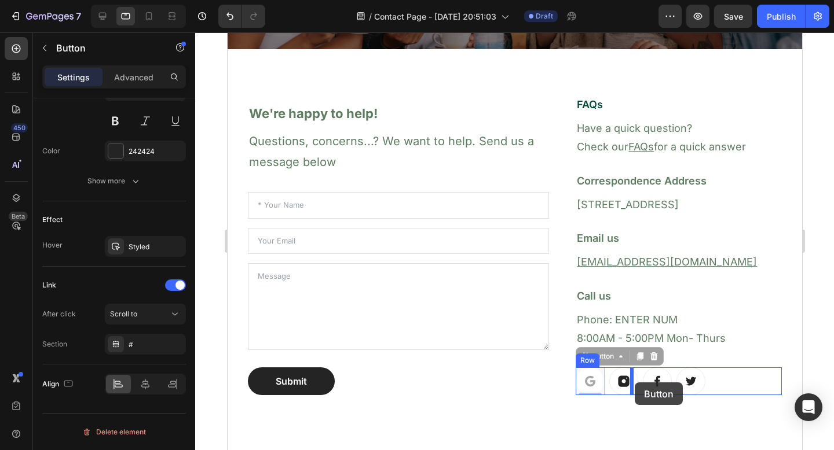
drag, startPoint x: 581, startPoint y: 380, endPoint x: 634, endPoint y: 383, distance: 52.8
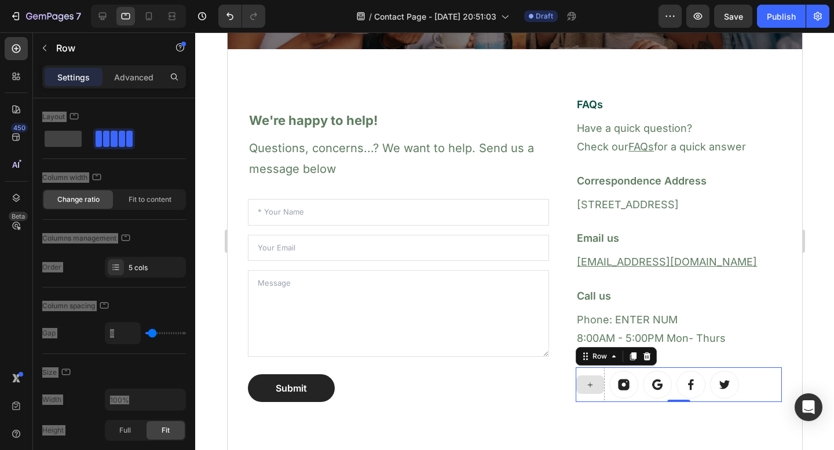
click at [585, 386] on icon at bounding box center [589, 385] width 9 height 10
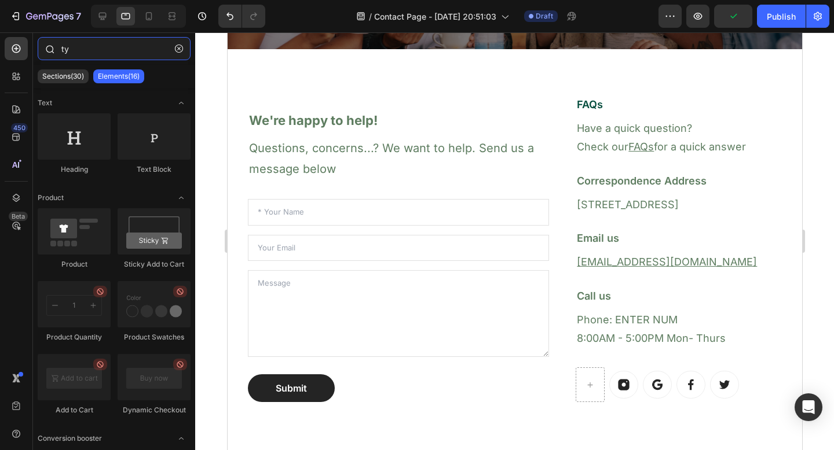
click at [98, 52] on input "ty" at bounding box center [114, 48] width 153 height 23
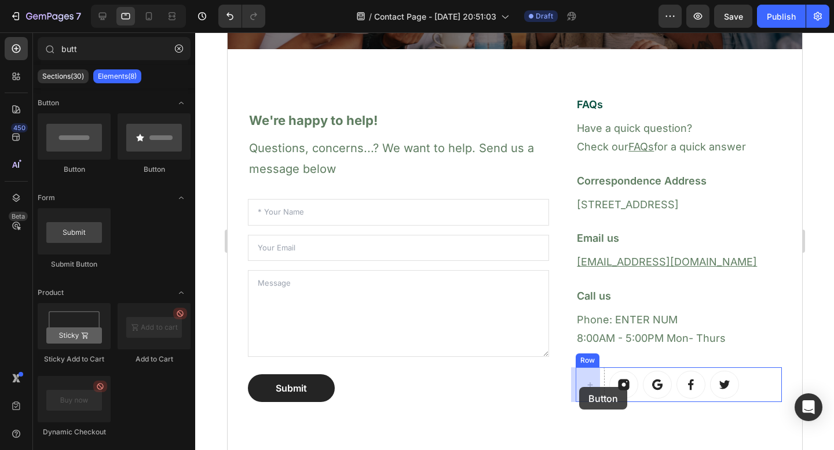
drag, startPoint x: 310, startPoint y: 171, endPoint x: 578, endPoint y: 387, distance: 345.0
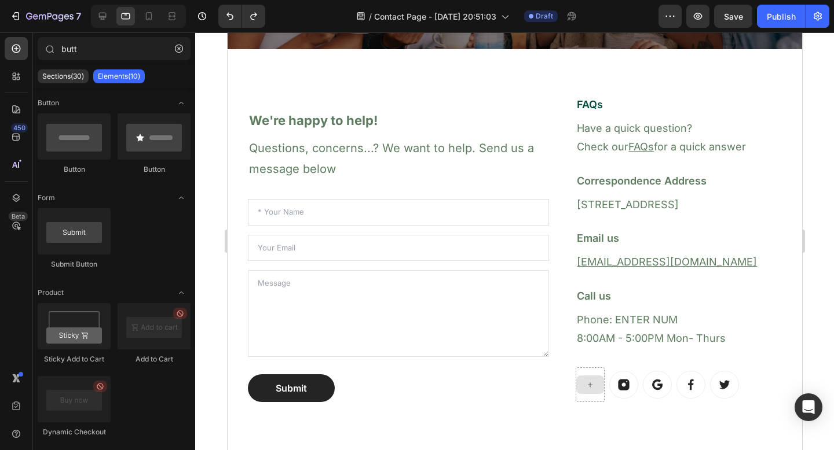
type input "but"
click at [621, 380] on icon at bounding box center [623, 385] width 11 height 11
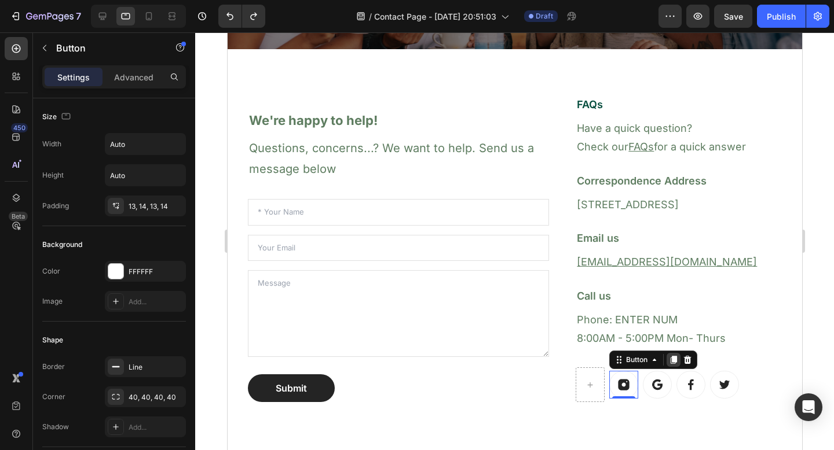
click at [671, 359] on icon at bounding box center [673, 361] width 6 height 8
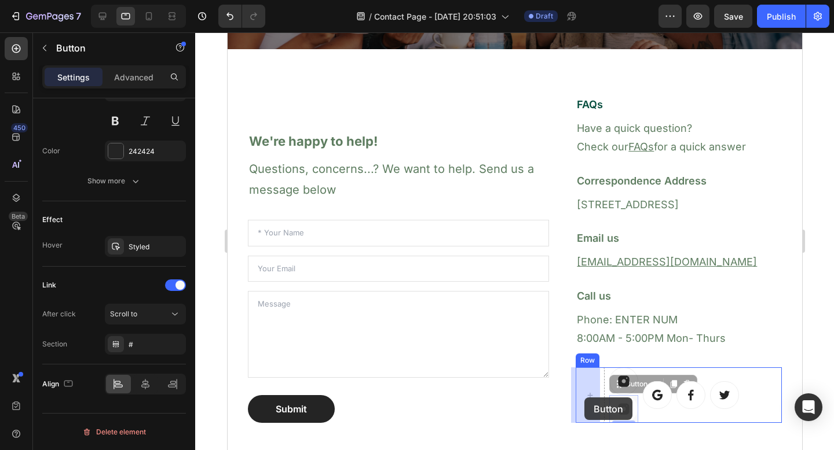
drag, startPoint x: 619, startPoint y: 415, endPoint x: 584, endPoint y: 397, distance: 40.1
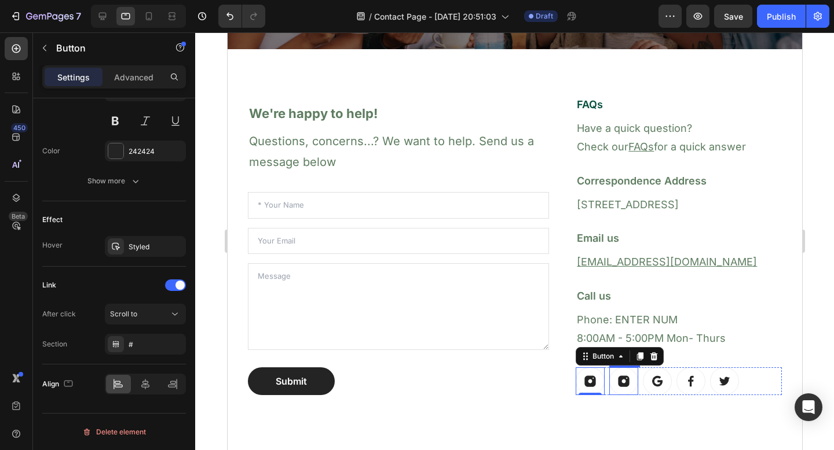
click at [617, 381] on icon at bounding box center [623, 381] width 13 height 13
